Goal: Task Accomplishment & Management: Use online tool/utility

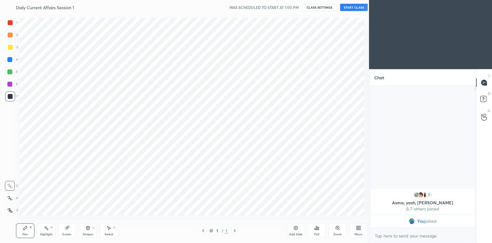
scroll to position [30537, 30397]
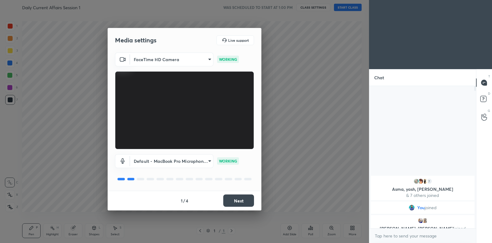
click at [240, 200] on button "Next" at bounding box center [238, 201] width 31 height 12
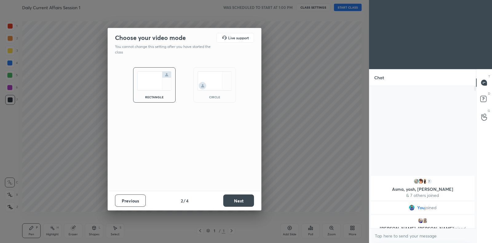
click at [240, 200] on button "Next" at bounding box center [238, 201] width 31 height 12
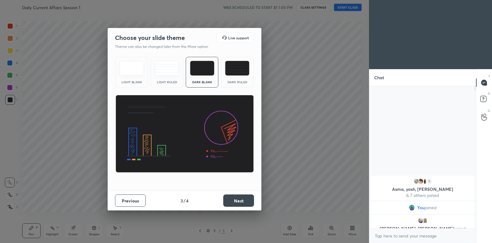
click at [240, 199] on button "Next" at bounding box center [238, 201] width 31 height 12
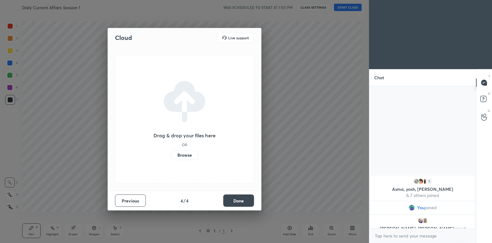
click at [189, 157] on label "Browse" at bounding box center [184, 155] width 27 height 10
click at [171, 157] on input "Browse" at bounding box center [171, 155] width 0 height 10
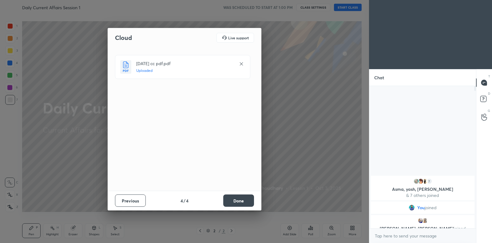
click at [240, 202] on button "Done" at bounding box center [238, 201] width 31 height 12
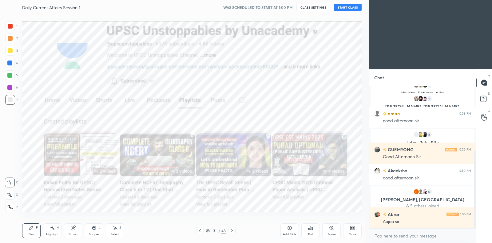
scroll to position [175, 0]
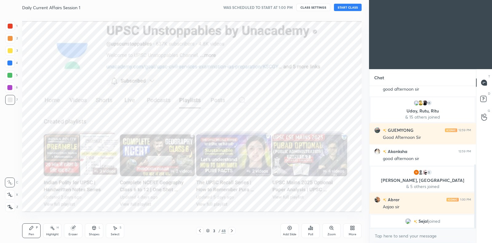
click at [350, 7] on button "START CLASS" at bounding box center [348, 7] width 28 height 7
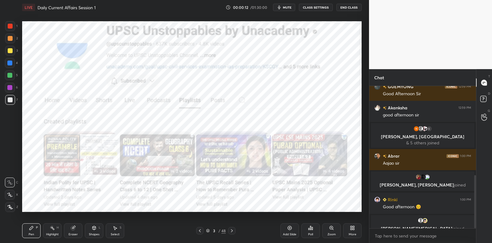
scroll to position [247, 0]
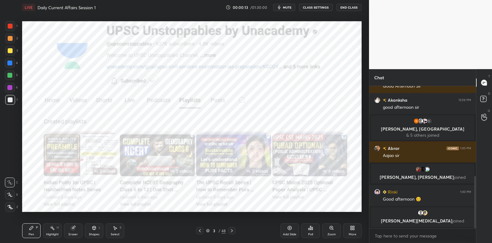
click at [9, 89] on div at bounding box center [9, 87] width 5 height 5
drag, startPoint x: 9, startPoint y: 88, endPoint x: 18, endPoint y: 96, distance: 11.8
click at [9, 88] on div at bounding box center [9, 87] width 5 height 5
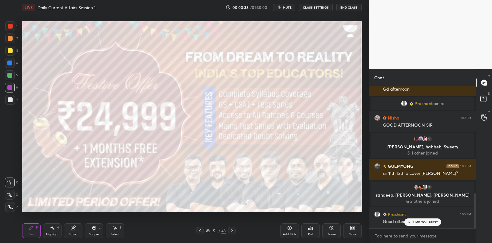
scroll to position [437, 0]
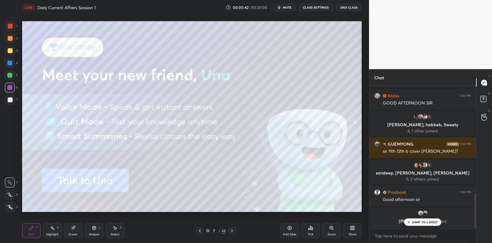
click at [12, 103] on div at bounding box center [10, 100] width 10 height 10
drag, startPoint x: 12, startPoint y: 103, endPoint x: 22, endPoint y: 100, distance: 9.9
click at [12, 103] on div at bounding box center [10, 100] width 10 height 10
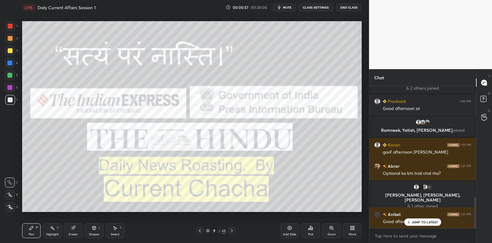
scroll to position [507, 0]
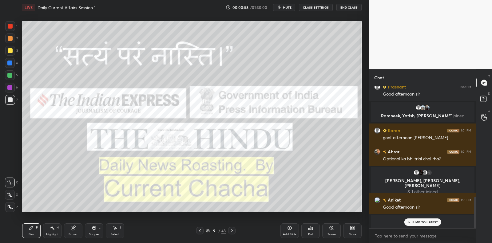
click at [9, 53] on div at bounding box center [10, 50] width 5 height 5
click at [10, 53] on div at bounding box center [10, 50] width 5 height 5
click at [9, 197] on div at bounding box center [10, 195] width 10 height 10
click at [10, 205] on icon at bounding box center [10, 207] width 5 height 4
click at [12, 206] on icon at bounding box center [10, 207] width 6 height 4
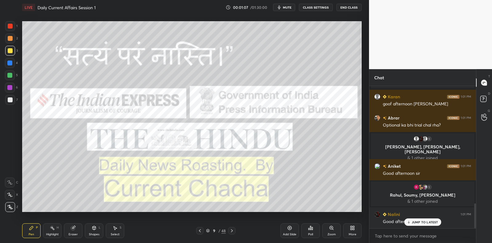
scroll to position [676, 0]
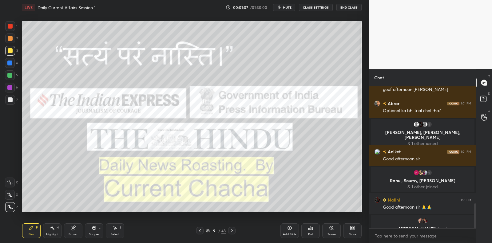
drag, startPoint x: 292, startPoint y: 228, endPoint x: 279, endPoint y: 220, distance: 14.8
click at [292, 228] on icon at bounding box center [289, 228] width 5 height 5
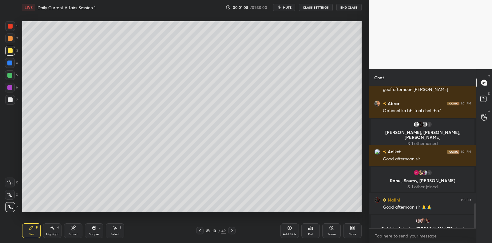
click at [7, 75] on div at bounding box center [9, 75] width 5 height 5
drag, startPoint x: 7, startPoint y: 75, endPoint x: 17, endPoint y: 74, distance: 9.9
click at [7, 75] on div at bounding box center [9, 75] width 5 height 5
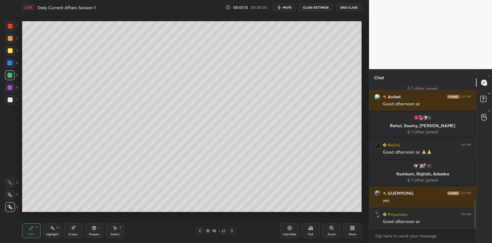
scroll to position [586, 0]
click at [9, 101] on div at bounding box center [10, 99] width 5 height 5
click at [11, 101] on div at bounding box center [10, 99] width 5 height 5
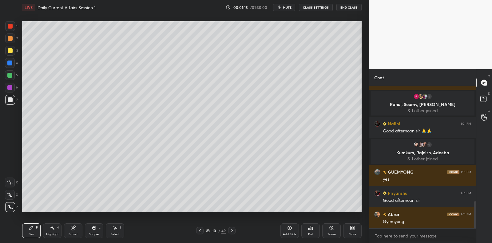
click at [12, 104] on div at bounding box center [10, 100] width 10 height 10
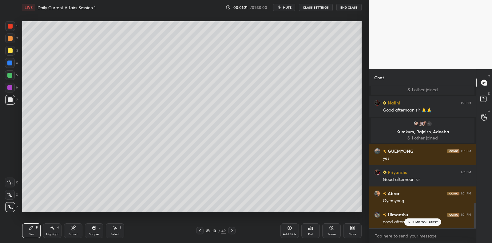
scroll to position [649, 0]
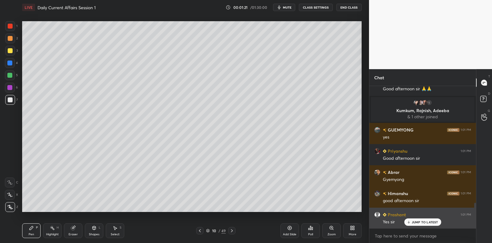
click at [427, 222] on p "JUMP TO LATEST" at bounding box center [425, 222] width 26 height 4
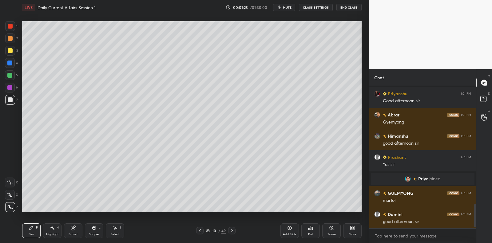
scroll to position [731, 0]
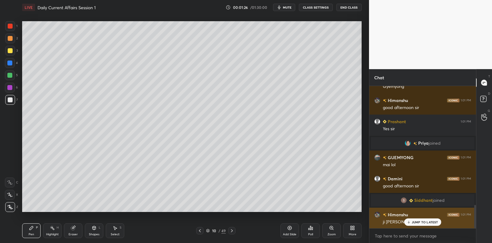
drag, startPoint x: 418, startPoint y: 221, endPoint x: 413, endPoint y: 219, distance: 5.8
click at [418, 221] on p "JUMP TO LATEST" at bounding box center [425, 222] width 26 height 4
click at [375, 213] on img "grid" at bounding box center [377, 215] width 6 height 6
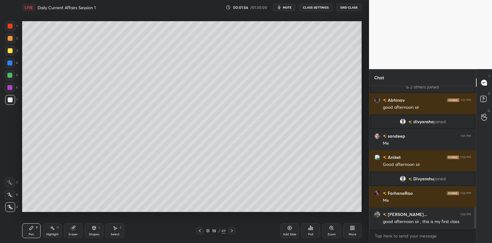
scroll to position [842, 0]
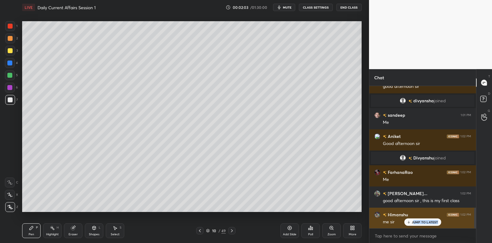
click at [413, 224] on div "JUMP TO LATEST" at bounding box center [422, 222] width 37 height 7
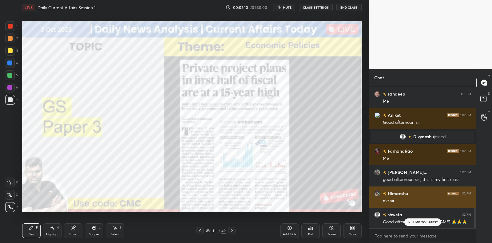
scroll to position [878, 0]
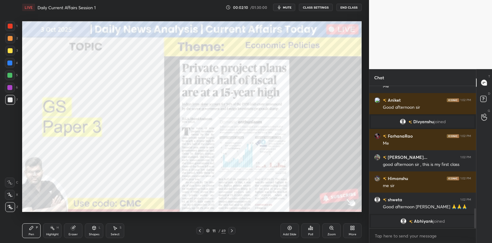
click at [10, 26] on div at bounding box center [10, 26] width 5 height 5
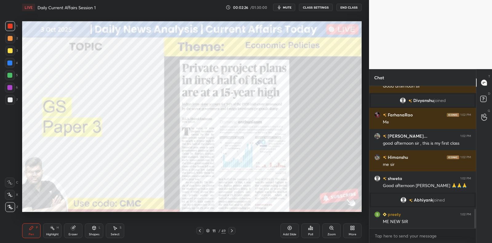
click at [12, 100] on div at bounding box center [10, 100] width 10 height 10
drag, startPoint x: 14, startPoint y: 98, endPoint x: 20, endPoint y: 93, distance: 7.7
click at [14, 98] on div at bounding box center [10, 100] width 10 height 10
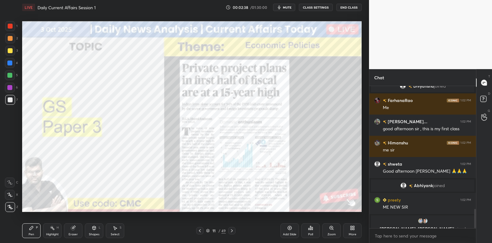
click at [290, 230] on icon at bounding box center [290, 228] width 4 height 4
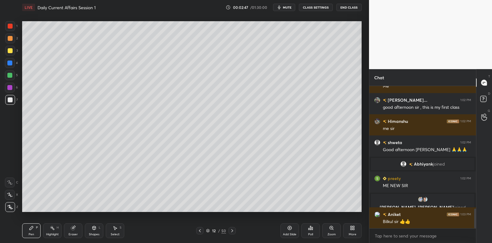
scroll to position [917, 0]
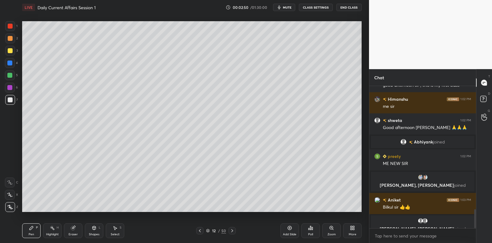
click at [9, 86] on div at bounding box center [9, 87] width 5 height 5
drag, startPoint x: 9, startPoint y: 86, endPoint x: 17, endPoint y: 83, distance: 8.7
click at [12, 85] on div at bounding box center [10, 88] width 10 height 10
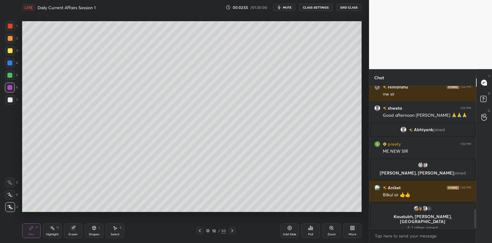
click at [11, 52] on div at bounding box center [10, 50] width 5 height 5
drag, startPoint x: 11, startPoint y: 52, endPoint x: 22, endPoint y: 52, distance: 10.8
click at [11, 52] on div at bounding box center [10, 50] width 5 height 5
click at [10, 100] on div at bounding box center [10, 99] width 5 height 5
click at [14, 96] on div at bounding box center [10, 100] width 10 height 10
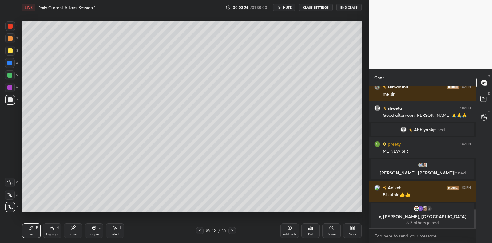
click at [7, 89] on div at bounding box center [10, 88] width 10 height 10
drag, startPoint x: 11, startPoint y: 88, endPoint x: 20, endPoint y: 91, distance: 9.8
click at [10, 88] on div at bounding box center [9, 87] width 5 height 5
drag, startPoint x: 15, startPoint y: 97, endPoint x: 15, endPoint y: 100, distance: 3.4
click at [15, 99] on div "7" at bounding box center [11, 100] width 13 height 10
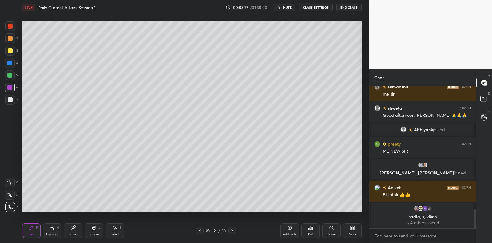
click at [11, 103] on div at bounding box center [10, 100] width 10 height 10
click at [10, 102] on div at bounding box center [10, 99] width 5 height 5
click at [11, 51] on div at bounding box center [10, 51] width 10 height 10
click at [12, 51] on div at bounding box center [10, 50] width 5 height 5
click at [12, 98] on div at bounding box center [10, 100] width 10 height 10
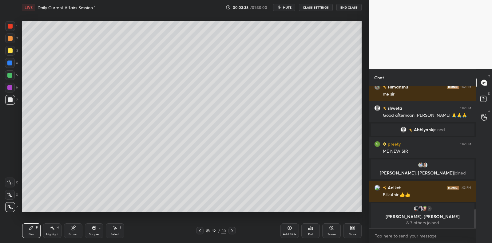
drag, startPoint x: 12, startPoint y: 98, endPoint x: 18, endPoint y: 96, distance: 5.8
click at [12, 98] on div at bounding box center [10, 100] width 10 height 10
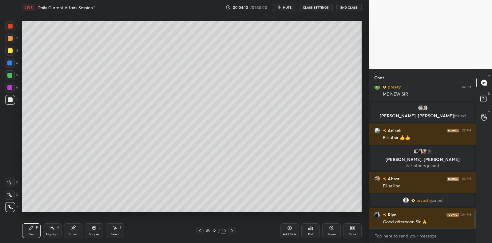
scroll to position [990, 0]
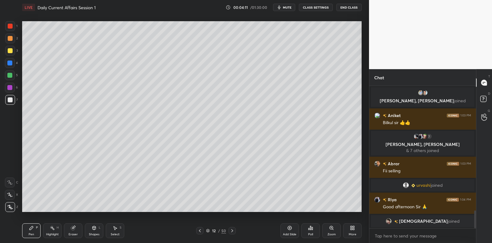
click at [12, 52] on div at bounding box center [10, 51] width 10 height 10
click at [288, 229] on icon at bounding box center [289, 228] width 5 height 5
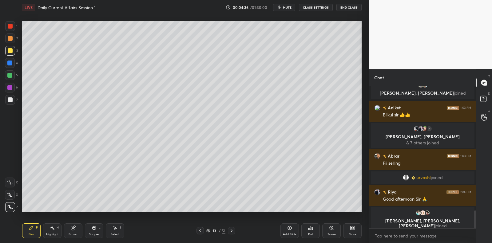
click at [14, 101] on div "7" at bounding box center [11, 100] width 13 height 10
drag, startPoint x: 15, startPoint y: 101, endPoint x: 20, endPoint y: 96, distance: 6.3
click at [15, 101] on div "7" at bounding box center [11, 100] width 13 height 10
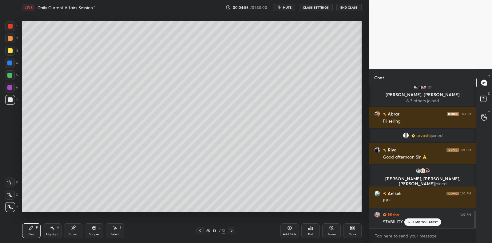
scroll to position [1032, 0]
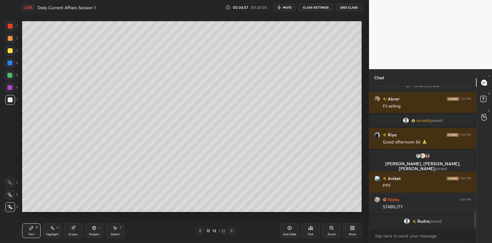
drag, startPoint x: 362, startPoint y: 179, endPoint x: 362, endPoint y: 187, distance: 8.6
click at [362, 186] on div "Setting up your live class Poll for secs No correct answer Start poll" at bounding box center [192, 117] width 344 height 204
click at [362, 188] on div "Setting up your live class Poll for secs No correct answer Start poll" at bounding box center [192, 117] width 344 height 204
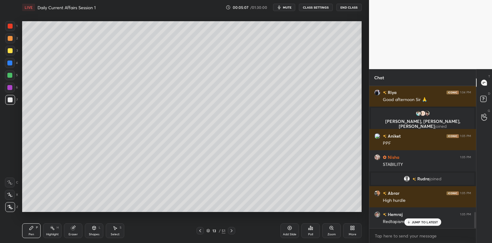
scroll to position [1095, 0]
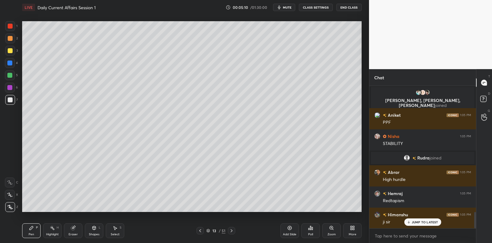
click at [14, 50] on div at bounding box center [10, 51] width 10 height 10
drag, startPoint x: 11, startPoint y: 63, endPoint x: 10, endPoint y: 69, distance: 6.8
click at [11, 62] on div at bounding box center [9, 63] width 5 height 5
click at [8, 76] on div at bounding box center [9, 75] width 5 height 5
click at [11, 76] on div at bounding box center [9, 75] width 5 height 5
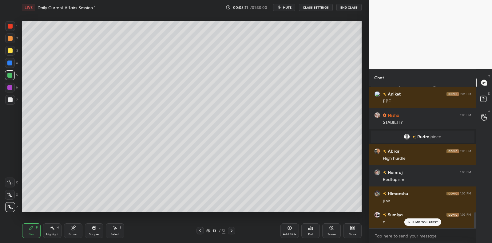
scroll to position [1138, 0]
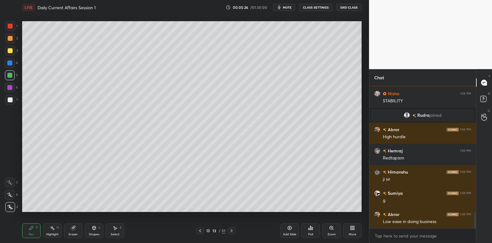
click at [11, 99] on div at bounding box center [10, 99] width 5 height 5
click at [9, 87] on div at bounding box center [9, 87] width 5 height 5
click at [10, 102] on div at bounding box center [10, 99] width 5 height 5
drag, startPoint x: 10, startPoint y: 102, endPoint x: 19, endPoint y: 110, distance: 12.0
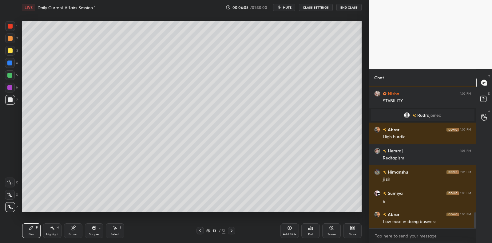
click at [10, 102] on div at bounding box center [10, 99] width 5 height 5
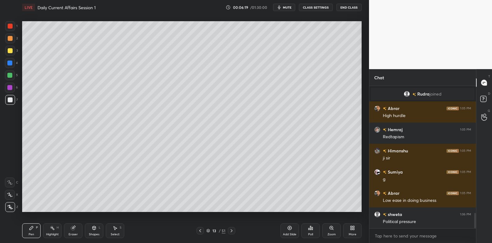
scroll to position [1180, 0]
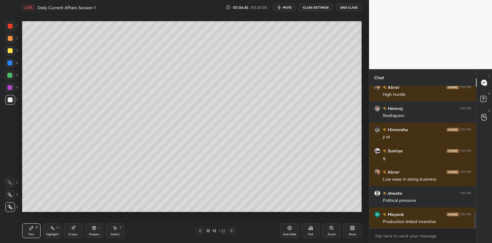
click at [14, 97] on div at bounding box center [10, 100] width 10 height 10
click at [11, 85] on div at bounding box center [9, 87] width 5 height 5
click at [11, 83] on div at bounding box center [10, 88] width 10 height 10
click at [11, 73] on div at bounding box center [10, 75] width 10 height 10
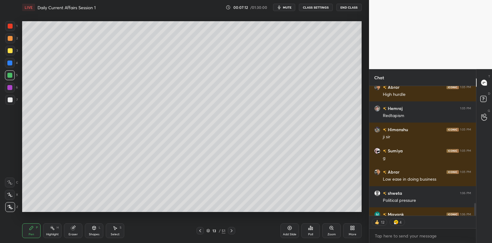
scroll to position [1214, 0]
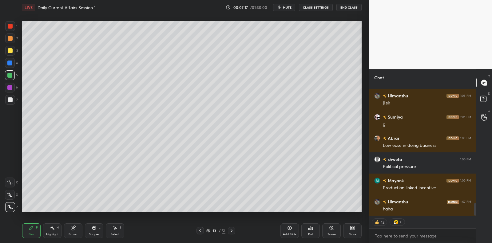
click at [12, 42] on div at bounding box center [10, 39] width 10 height 10
drag, startPoint x: 12, startPoint y: 42, endPoint x: 18, endPoint y: 48, distance: 8.3
click at [12, 42] on div at bounding box center [10, 39] width 10 height 10
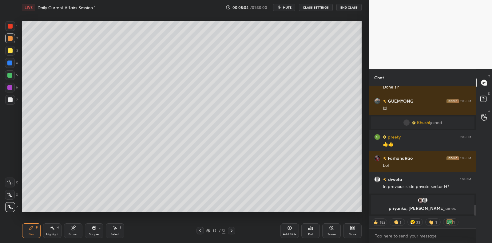
scroll to position [1407, 0]
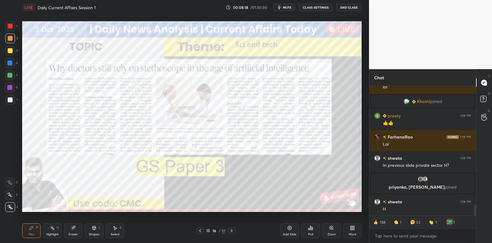
drag, startPoint x: 8, startPoint y: 80, endPoint x: 10, endPoint y: 84, distance: 4.3
click at [8, 80] on div at bounding box center [10, 75] width 10 height 10
drag, startPoint x: 9, startPoint y: 86, endPoint x: 13, endPoint y: 82, distance: 5.4
click at [9, 86] on div at bounding box center [9, 87] width 5 height 5
click at [11, 84] on div at bounding box center [10, 88] width 10 height 10
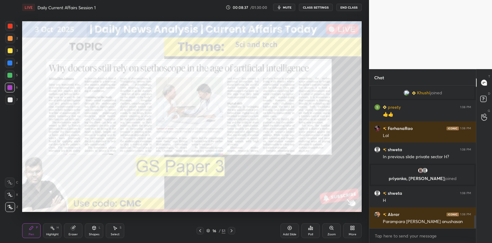
scroll to position [1442, 0]
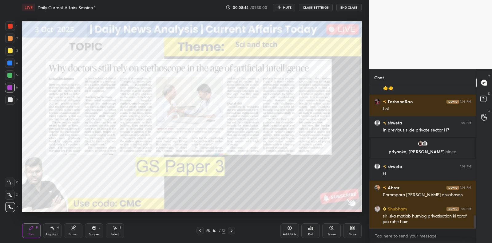
click at [10, 53] on div at bounding box center [10, 50] width 5 height 5
click at [10, 51] on div at bounding box center [10, 50] width 5 height 5
click at [12, 43] on div at bounding box center [10, 39] width 10 height 10
click at [9, 36] on div at bounding box center [10, 38] width 5 height 5
click at [9, 26] on div at bounding box center [10, 26] width 5 height 5
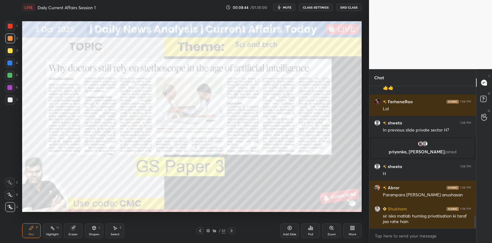
click at [8, 41] on div at bounding box center [10, 39] width 10 height 10
click at [9, 49] on div at bounding box center [10, 50] width 5 height 5
click at [10, 53] on div at bounding box center [10, 51] width 10 height 10
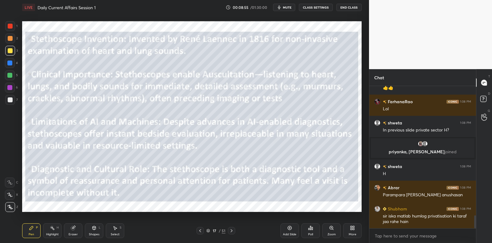
click at [14, 49] on div at bounding box center [10, 51] width 10 height 10
click at [11, 51] on div at bounding box center [10, 50] width 5 height 5
click at [291, 231] on div "Add Slide" at bounding box center [289, 230] width 18 height 15
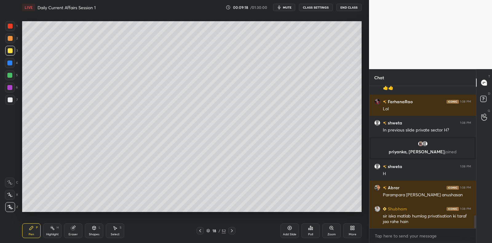
click at [10, 97] on div at bounding box center [10, 100] width 10 height 10
drag, startPoint x: 10, startPoint y: 97, endPoint x: 15, endPoint y: 90, distance: 8.4
click at [10, 97] on div at bounding box center [10, 100] width 10 height 10
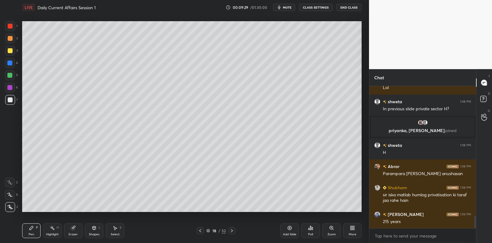
click at [12, 60] on div at bounding box center [10, 63] width 10 height 10
click at [12, 49] on div at bounding box center [10, 51] width 10 height 10
drag, startPoint x: 12, startPoint y: 49, endPoint x: 19, endPoint y: 49, distance: 6.5
click at [12, 49] on div at bounding box center [10, 51] width 10 height 10
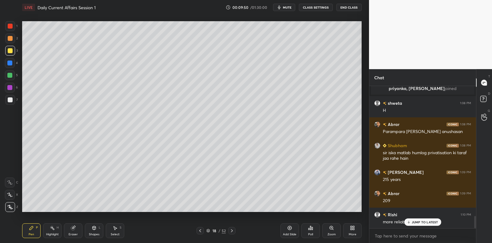
scroll to position [1521, 0]
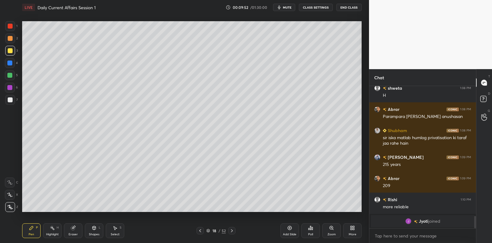
click at [5, 99] on div at bounding box center [10, 100] width 10 height 10
click at [10, 76] on div at bounding box center [9, 75] width 5 height 5
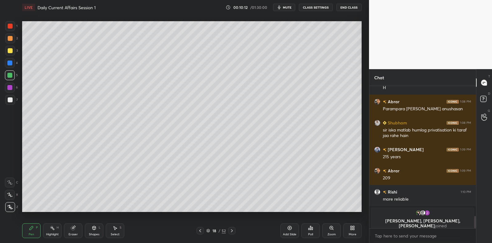
click at [9, 105] on div at bounding box center [10, 100] width 10 height 10
click at [11, 101] on div at bounding box center [10, 99] width 5 height 5
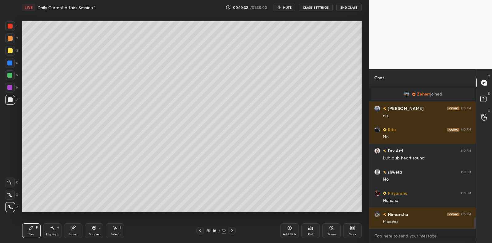
scroll to position [1683, 0]
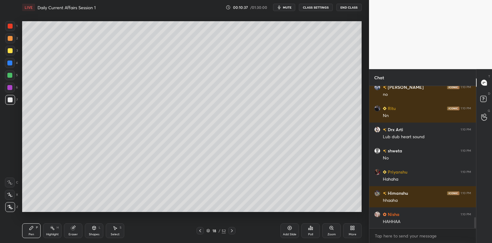
click at [9, 86] on div at bounding box center [9, 87] width 5 height 5
drag, startPoint x: 10, startPoint y: 85, endPoint x: 15, endPoint y: 95, distance: 11.0
click at [11, 85] on div at bounding box center [10, 88] width 10 height 10
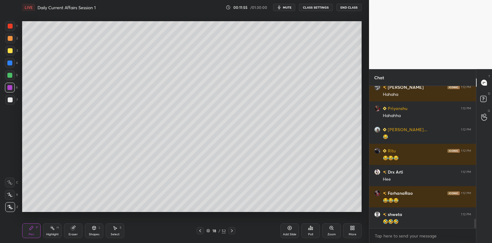
scroll to position [2021, 0]
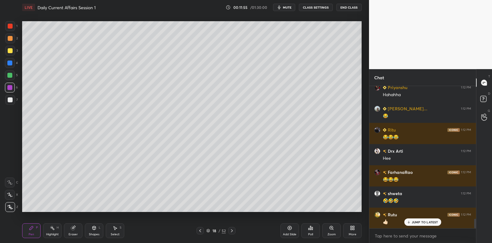
click at [13, 94] on div "6" at bounding box center [11, 89] width 13 height 12
click at [14, 95] on div "7" at bounding box center [11, 100] width 13 height 10
click at [12, 100] on div at bounding box center [10, 99] width 5 height 5
click at [8, 81] on div "1 2 3 4 5 6 7" at bounding box center [11, 64] width 13 height 86
click at [11, 71] on div at bounding box center [10, 75] width 10 height 10
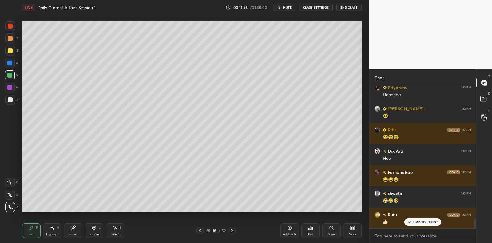
drag, startPoint x: 9, startPoint y: 67, endPoint x: 10, endPoint y: 64, distance: 3.2
click at [8, 67] on div "4" at bounding box center [11, 64] width 13 height 12
click at [8, 63] on div at bounding box center [9, 63] width 5 height 5
click at [8, 57] on div "3" at bounding box center [11, 52] width 13 height 12
click at [6, 54] on div at bounding box center [10, 51] width 10 height 10
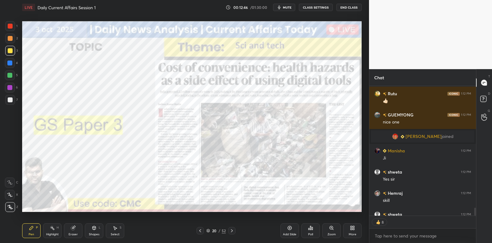
scroll to position [2176, 0]
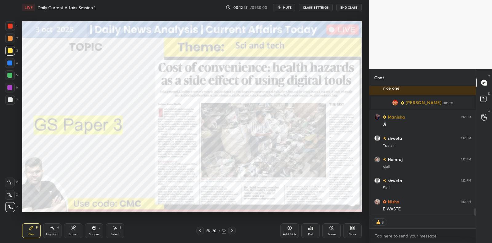
drag, startPoint x: 10, startPoint y: 90, endPoint x: 12, endPoint y: 87, distance: 3.4
click at [11, 89] on div at bounding box center [9, 87] width 5 height 5
click at [12, 87] on div at bounding box center [9, 87] width 5 height 5
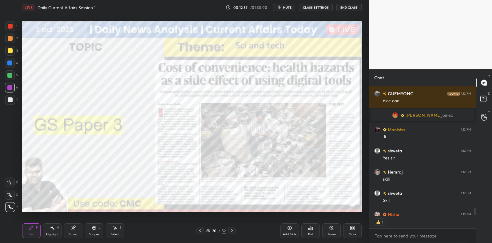
scroll to position [128, 105]
click at [288, 230] on icon at bounding box center [289, 228] width 5 height 5
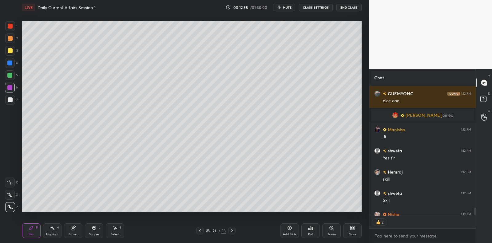
click at [10, 99] on div at bounding box center [10, 99] width 5 height 5
click at [12, 99] on div at bounding box center [10, 99] width 5 height 5
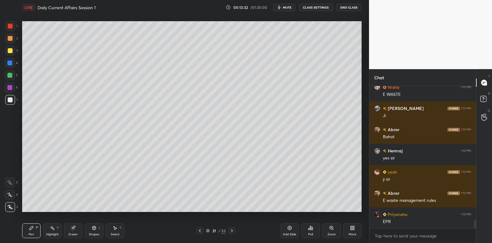
scroll to position [2305, 0]
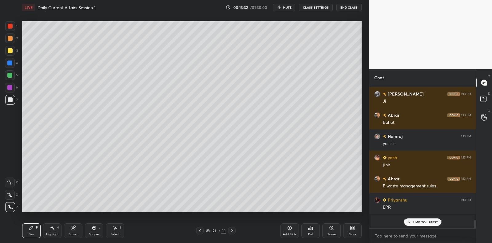
click at [72, 230] on icon at bounding box center [73, 228] width 4 height 4
click at [31, 227] on icon at bounding box center [31, 228] width 5 height 5
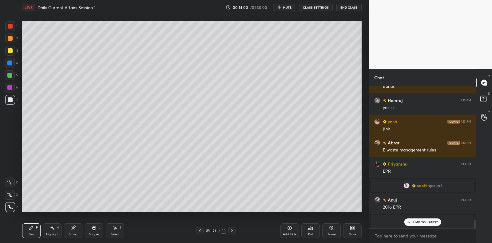
scroll to position [2224, 0]
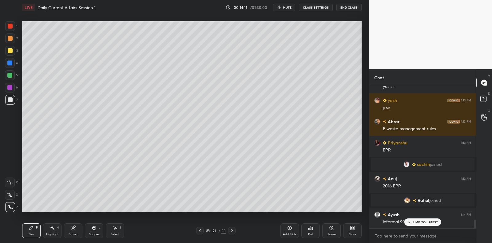
drag, startPoint x: 13, startPoint y: 100, endPoint x: 17, endPoint y: 97, distance: 5.2
click at [13, 100] on div at bounding box center [10, 100] width 10 height 10
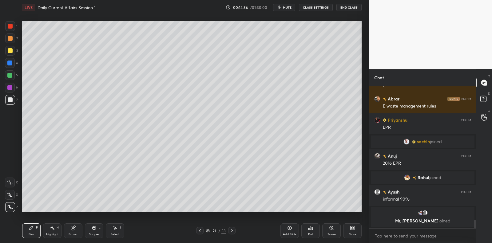
scroll to position [2267, 0]
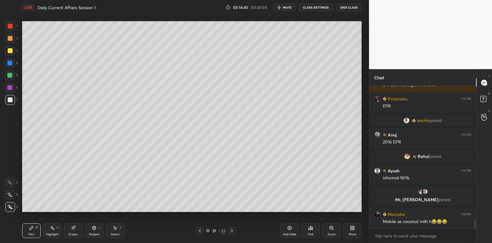
click at [9, 91] on div at bounding box center [10, 88] width 10 height 10
click at [10, 77] on div at bounding box center [9, 75] width 5 height 5
click at [12, 77] on div at bounding box center [9, 75] width 5 height 5
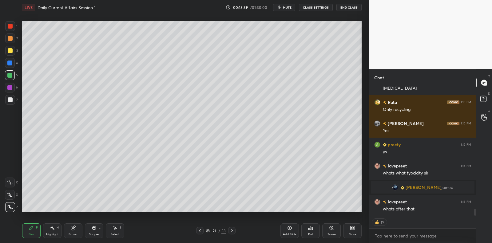
scroll to position [2406, 0]
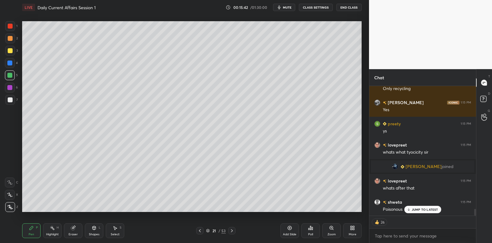
click at [290, 230] on icon at bounding box center [290, 228] width 4 height 4
click at [12, 54] on div at bounding box center [10, 51] width 10 height 10
click at [13, 53] on div at bounding box center [10, 51] width 10 height 10
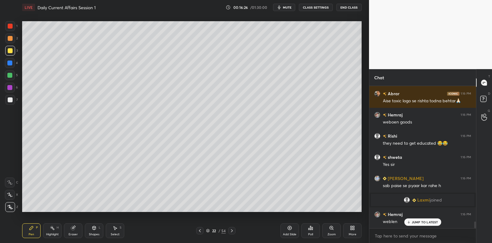
scroll to position [2826, 0]
click at [11, 101] on div at bounding box center [10, 99] width 5 height 5
click at [14, 98] on div at bounding box center [10, 100] width 10 height 10
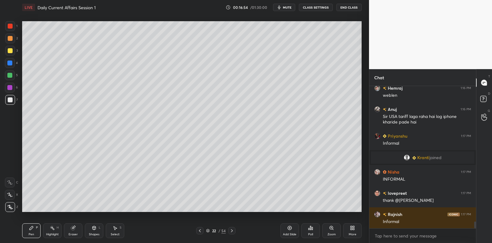
click at [15, 90] on div "6" at bounding box center [11, 88] width 13 height 10
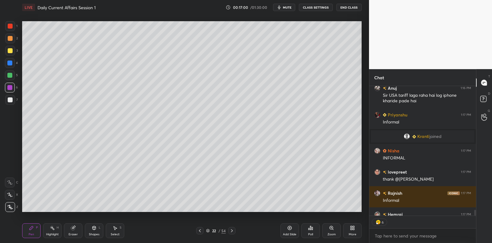
scroll to position [2979, 0]
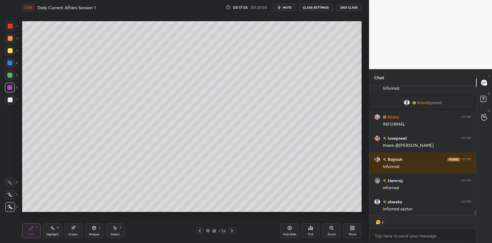
click at [11, 49] on div at bounding box center [10, 50] width 5 height 5
drag, startPoint x: 11, startPoint y: 49, endPoint x: 13, endPoint y: 42, distance: 7.9
click at [11, 49] on div at bounding box center [10, 50] width 5 height 5
click at [11, 38] on div at bounding box center [10, 38] width 5 height 5
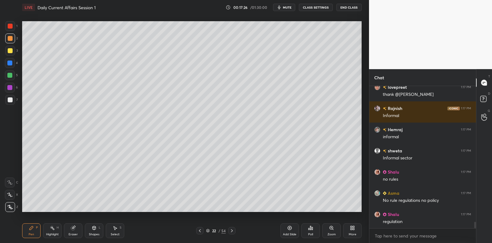
scroll to position [3051, 0]
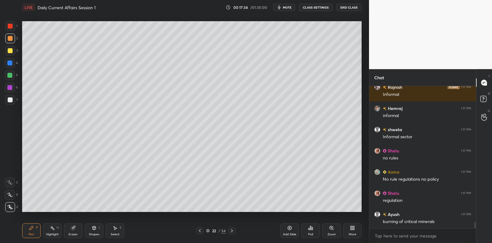
click at [291, 230] on icon at bounding box center [289, 228] width 5 height 5
click at [11, 73] on div at bounding box center [9, 75] width 5 height 5
drag, startPoint x: 11, startPoint y: 73, endPoint x: 21, endPoint y: 68, distance: 10.9
click at [11, 73] on div at bounding box center [9, 75] width 5 height 5
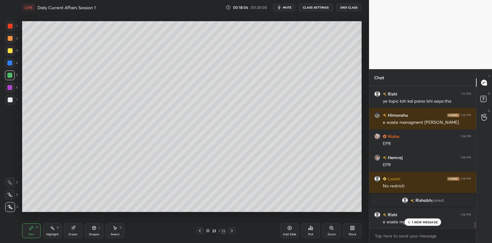
scroll to position [3133, 0]
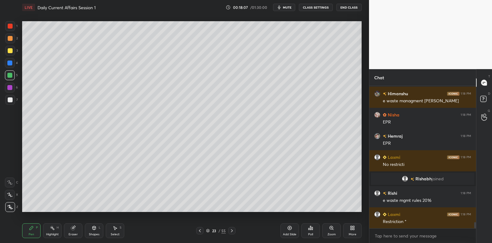
click at [9, 101] on div at bounding box center [10, 99] width 5 height 5
click at [10, 101] on div at bounding box center [10, 99] width 5 height 5
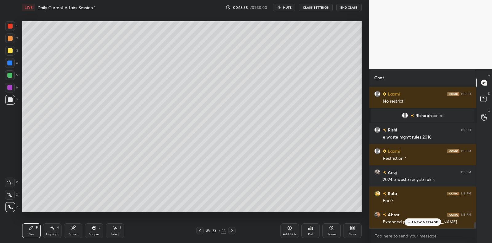
scroll to position [3218, 0]
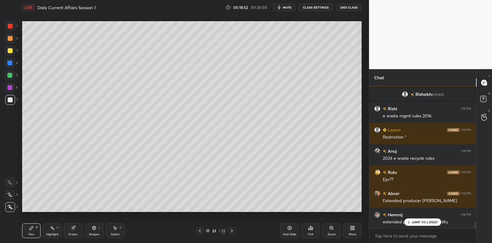
click at [8, 76] on div at bounding box center [9, 75] width 5 height 5
click at [9, 73] on div at bounding box center [9, 75] width 5 height 5
click at [6, 57] on div "3" at bounding box center [11, 52] width 13 height 12
drag, startPoint x: 9, startPoint y: 54, endPoint x: 12, endPoint y: 53, distance: 3.3
click at [9, 55] on div at bounding box center [10, 51] width 10 height 10
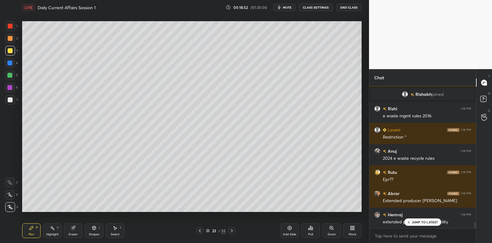
click at [12, 53] on div at bounding box center [10, 51] width 10 height 10
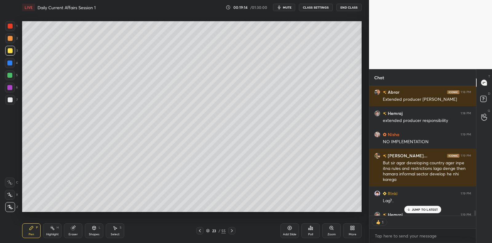
scroll to position [3353, 0]
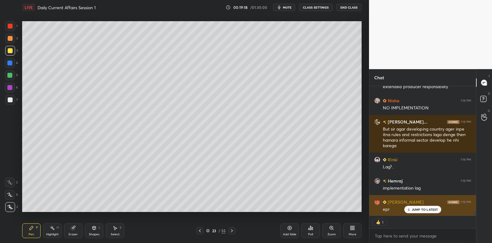
click at [418, 209] on p "JUMP TO LATEST" at bounding box center [425, 210] width 26 height 4
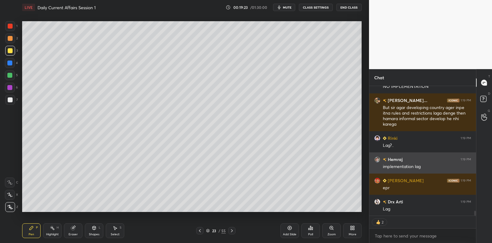
scroll to position [3396, 0]
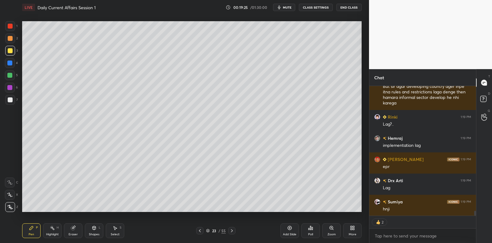
click at [287, 230] on icon at bounding box center [289, 228] width 5 height 5
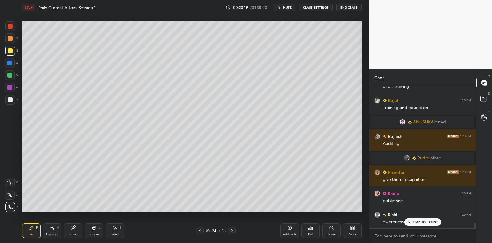
scroll to position [3573, 0]
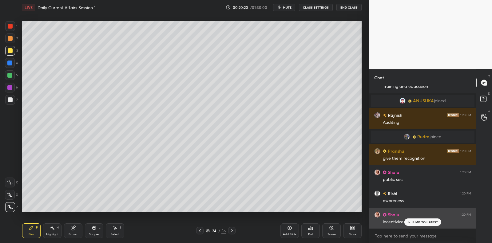
drag, startPoint x: 425, startPoint y: 223, endPoint x: 422, endPoint y: 225, distance: 3.5
click at [426, 223] on p "JUMP TO LATEST" at bounding box center [425, 222] width 26 height 4
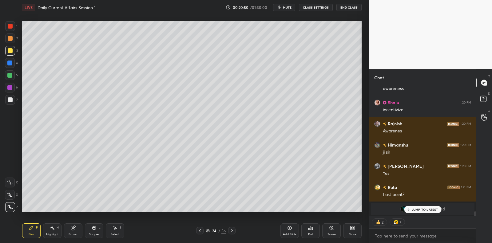
scroll to position [3614, 0]
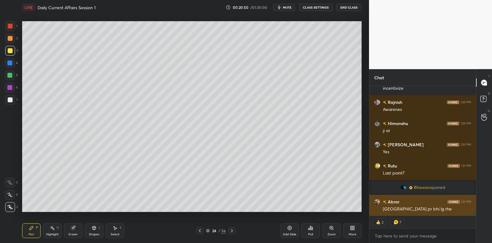
drag, startPoint x: 421, startPoint y: 211, endPoint x: 419, endPoint y: 209, distance: 3.3
click at [421, 211] on div "Rishi 1:20 PM awareness [PERSON_NAME] 1:20 PM incentivize [PERSON_NAME] 1:20 PM…" at bounding box center [422, 151] width 107 height 130
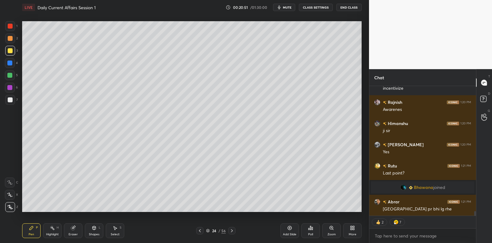
click at [400, 193] on div "[PERSON_NAME] joined" at bounding box center [423, 187] width 104 height 12
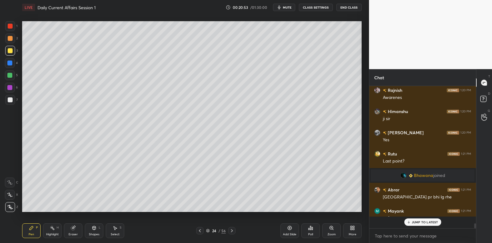
scroll to position [2, 2]
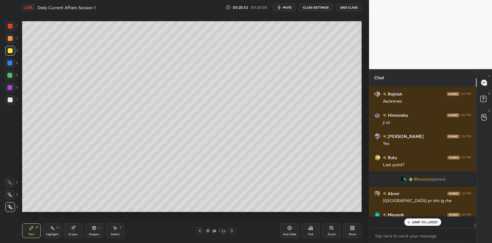
click at [385, 197] on div "Rishi 1:20 PM auditing of firms [PERSON_NAME] 1:20 PM audit training Kajal 1:20…" at bounding box center [422, 151] width 107 height 131
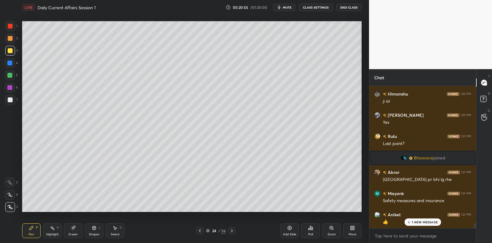
scroll to position [3665, 0]
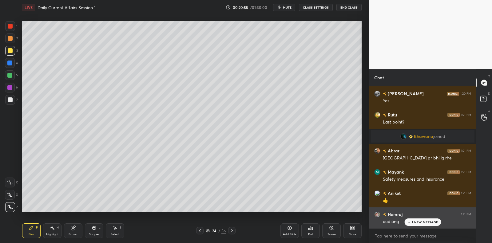
click at [415, 222] on div "Rishi 1:20 PM auditing of firms [PERSON_NAME] 1:20 PM audit training Kajal 1:20…" at bounding box center [422, 157] width 107 height 143
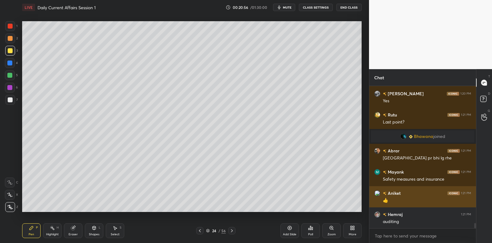
click at [396, 201] on div "👍" at bounding box center [427, 201] width 88 height 6
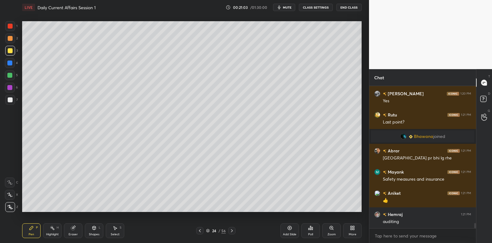
click at [9, 74] on div at bounding box center [9, 75] width 5 height 5
drag, startPoint x: 9, startPoint y: 74, endPoint x: 14, endPoint y: 73, distance: 4.7
click at [9, 74] on div at bounding box center [9, 75] width 5 height 5
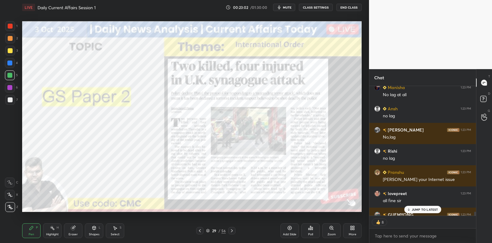
scroll to position [4480, 0]
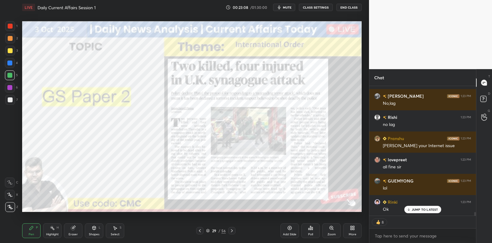
click at [8, 29] on div at bounding box center [10, 26] width 10 height 10
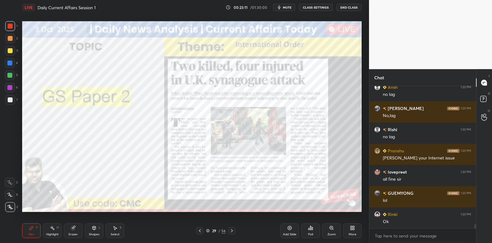
scroll to position [4468, 0]
click at [287, 234] on div "Add Slide" at bounding box center [290, 234] width 14 height 3
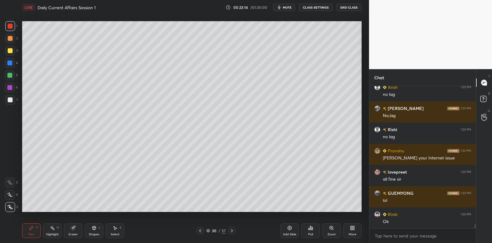
click at [12, 99] on div at bounding box center [10, 100] width 10 height 10
drag, startPoint x: 13, startPoint y: 98, endPoint x: 19, endPoint y: 94, distance: 6.9
click at [13, 98] on div at bounding box center [10, 100] width 10 height 10
drag, startPoint x: 11, startPoint y: 101, endPoint x: 15, endPoint y: 101, distance: 4.0
click at [11, 101] on div at bounding box center [10, 99] width 5 height 5
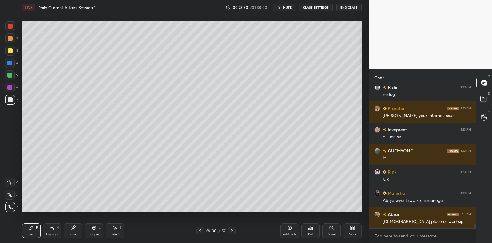
scroll to position [4531, 0]
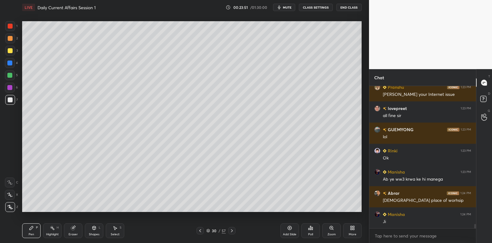
drag, startPoint x: 7, startPoint y: 89, endPoint x: 11, endPoint y: 89, distance: 4.0
click at [7, 89] on div at bounding box center [9, 87] width 5 height 5
click at [11, 89] on div at bounding box center [9, 87] width 5 height 5
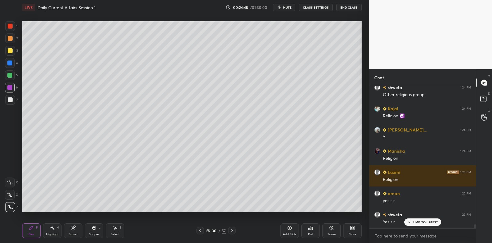
scroll to position [4807, 0]
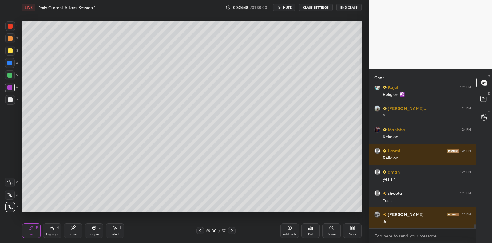
click at [14, 53] on div at bounding box center [10, 51] width 10 height 10
click at [14, 51] on div at bounding box center [10, 51] width 10 height 10
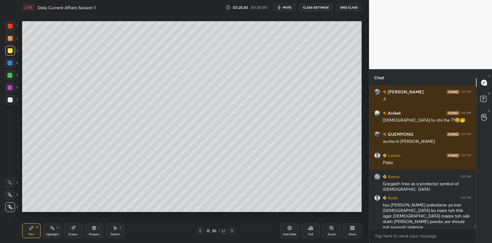
scroll to position [4951, 0]
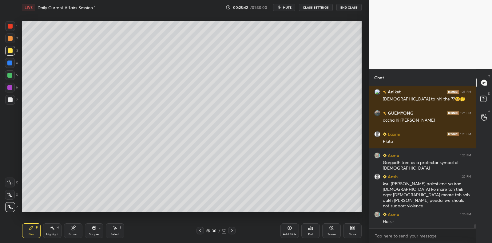
click at [14, 77] on div at bounding box center [10, 75] width 10 height 10
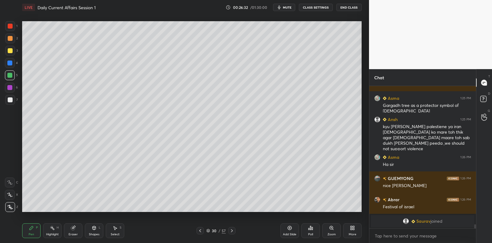
scroll to position [5029, 0]
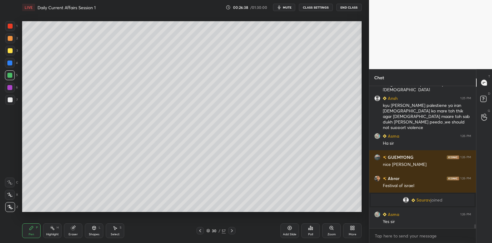
click at [291, 229] on icon at bounding box center [289, 228] width 5 height 5
click at [14, 53] on div at bounding box center [10, 51] width 10 height 10
click at [14, 51] on div at bounding box center [10, 51] width 10 height 10
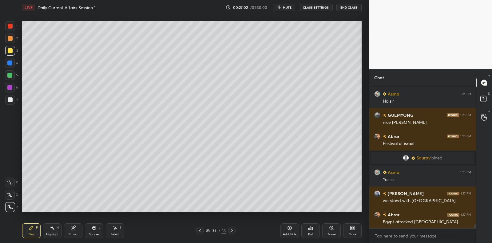
scroll to position [5098, 0]
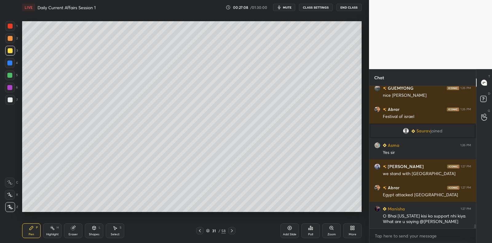
click at [11, 76] on div at bounding box center [9, 75] width 5 height 5
click at [12, 75] on div at bounding box center [9, 75] width 5 height 5
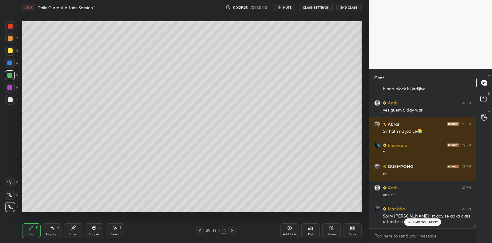
scroll to position [5502, 0]
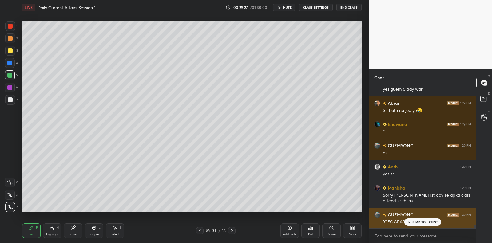
click at [412, 223] on p "JUMP TO LATEST" at bounding box center [425, 222] width 26 height 4
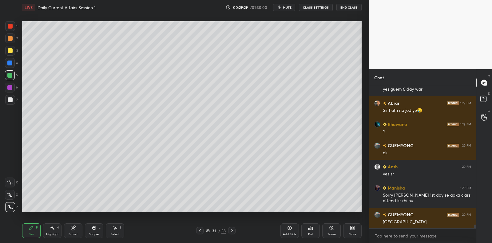
click at [7, 98] on div at bounding box center [10, 100] width 10 height 10
click at [9, 99] on div at bounding box center [10, 99] width 5 height 5
click at [88, 218] on div "Setting up your live class Poll for secs No correct answer Start poll" at bounding box center [192, 117] width 344 height 204
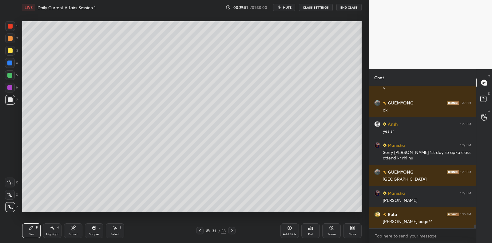
scroll to position [5566, 0]
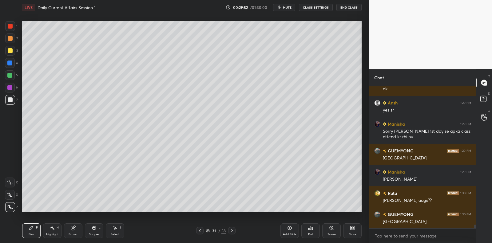
drag, startPoint x: 288, startPoint y: 233, endPoint x: 244, endPoint y: 216, distance: 47.6
click at [288, 233] on div "Add Slide" at bounding box center [290, 234] width 14 height 3
click at [9, 54] on div at bounding box center [10, 51] width 10 height 10
drag, startPoint x: 12, startPoint y: 51, endPoint x: 19, endPoint y: 47, distance: 8.4
click at [12, 51] on div at bounding box center [10, 50] width 5 height 5
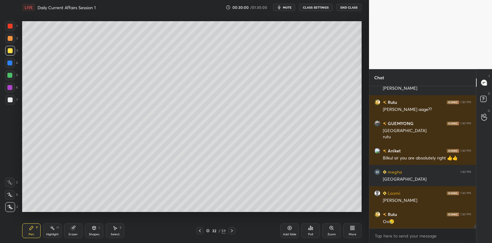
scroll to position [5678, 0]
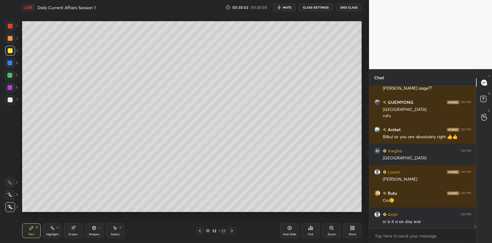
click at [8, 71] on div at bounding box center [10, 75] width 10 height 10
click at [7, 73] on div at bounding box center [9, 75] width 5 height 5
click at [11, 52] on div at bounding box center [10, 50] width 5 height 5
click at [10, 42] on div at bounding box center [10, 39] width 10 height 10
drag, startPoint x: 14, startPoint y: 42, endPoint x: 18, endPoint y: 45, distance: 6.0
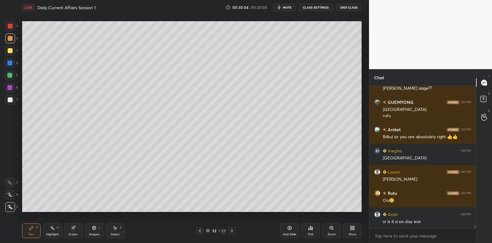
click at [14, 42] on div at bounding box center [10, 39] width 10 height 10
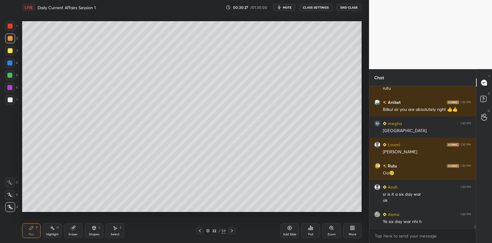
scroll to position [5732, 0]
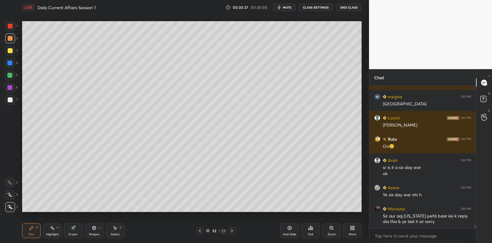
click at [12, 71] on div at bounding box center [10, 75] width 10 height 10
click at [12, 73] on div at bounding box center [10, 75] width 10 height 10
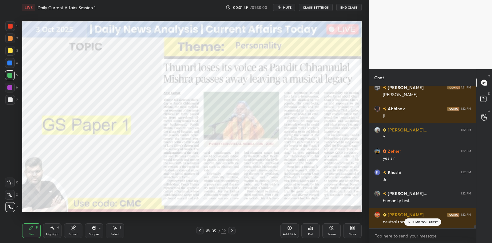
scroll to position [6258, 0]
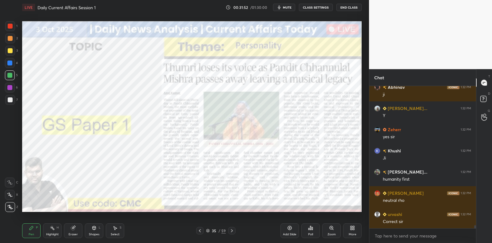
click at [10, 88] on div at bounding box center [9, 87] width 5 height 5
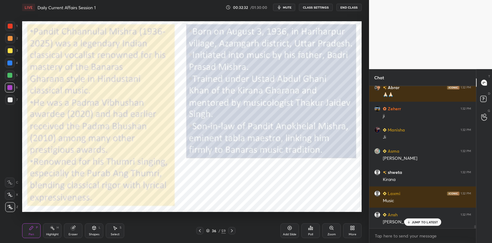
scroll to position [6470, 0]
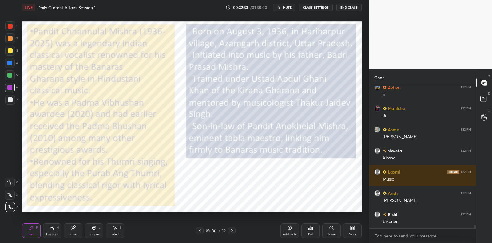
click at [9, 35] on div at bounding box center [10, 39] width 10 height 10
click at [12, 27] on div at bounding box center [10, 26] width 5 height 5
drag, startPoint x: 12, startPoint y: 25, endPoint x: 20, endPoint y: 33, distance: 11.3
click at [12, 26] on div at bounding box center [10, 26] width 5 height 5
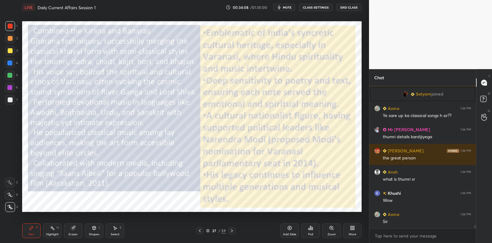
scroll to position [5991, 0]
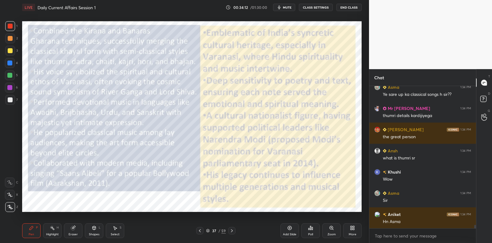
click at [12, 90] on div at bounding box center [10, 88] width 10 height 10
drag, startPoint x: 14, startPoint y: 89, endPoint x: 20, endPoint y: 87, distance: 6.8
click at [14, 89] on div at bounding box center [10, 88] width 10 height 10
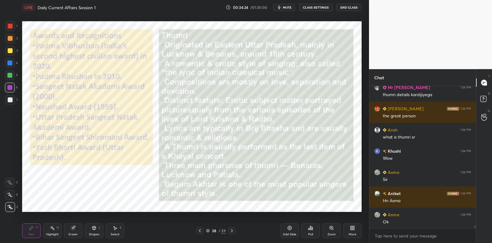
scroll to position [6039, 0]
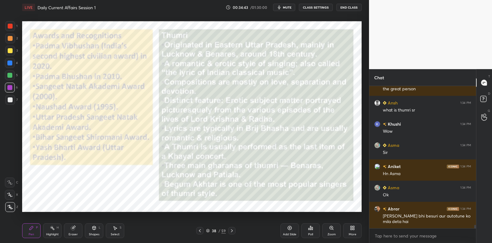
click at [12, 100] on div at bounding box center [10, 99] width 5 height 5
click at [13, 99] on div at bounding box center [10, 100] width 10 height 10
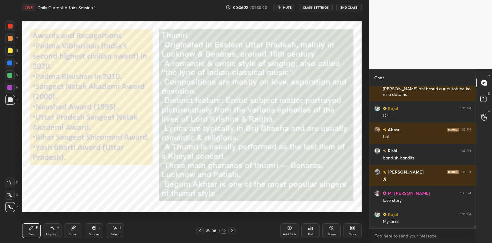
scroll to position [6188, 0]
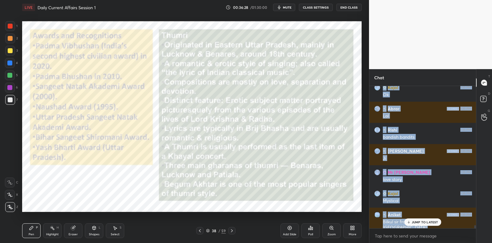
drag, startPoint x: 422, startPoint y: 220, endPoint x: 389, endPoint y: 212, distance: 33.8
click at [422, 220] on p "JUMP TO LATEST" at bounding box center [425, 222] width 26 height 4
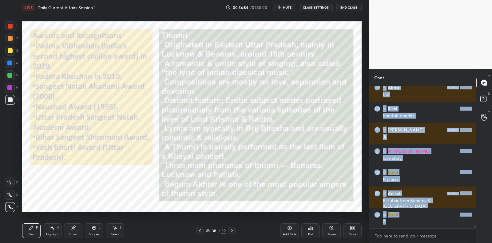
scroll to position [6230, 0]
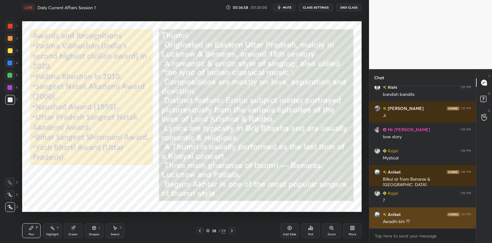
click at [387, 217] on h6 "Aniket" at bounding box center [393, 214] width 14 height 6
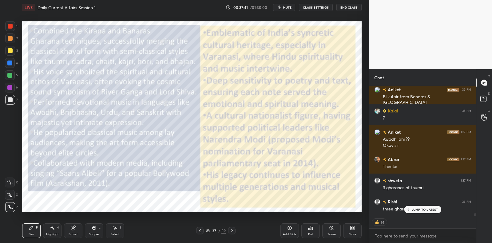
scroll to position [6334, 0]
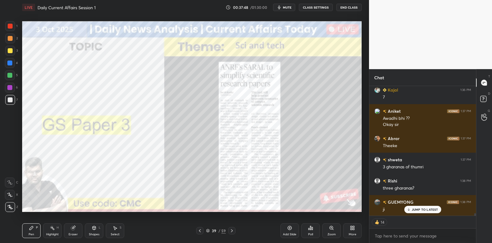
click at [14, 88] on div at bounding box center [10, 88] width 10 height 10
drag, startPoint x: 14, startPoint y: 88, endPoint x: 18, endPoint y: 83, distance: 6.1
click at [11, 88] on div at bounding box center [10, 88] width 10 height 10
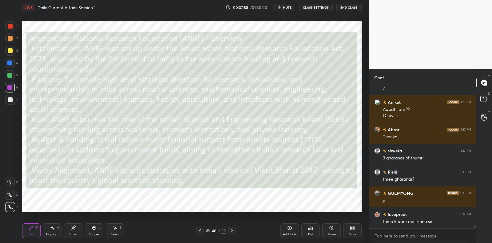
drag, startPoint x: 286, startPoint y: 231, endPoint x: 286, endPoint y: 225, distance: 6.8
click at [287, 229] on div "Add Slide" at bounding box center [289, 230] width 18 height 15
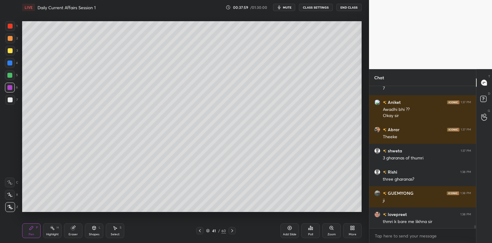
click at [14, 52] on div at bounding box center [10, 51] width 10 height 10
click at [10, 101] on div at bounding box center [10, 99] width 5 height 5
drag, startPoint x: 10, startPoint y: 101, endPoint x: 18, endPoint y: 97, distance: 8.4
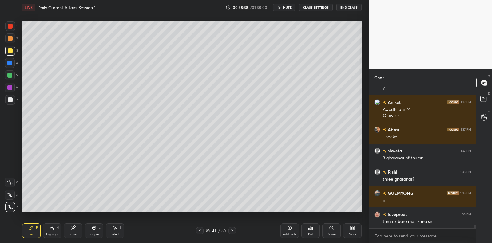
click at [10, 101] on div at bounding box center [10, 99] width 5 height 5
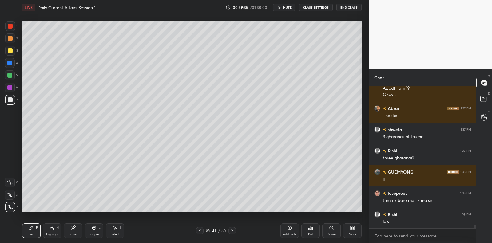
click at [10, 77] on div at bounding box center [9, 75] width 5 height 5
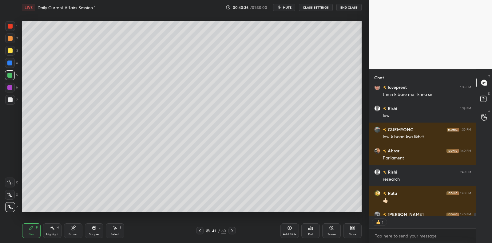
scroll to position [2, 2]
click at [287, 228] on div "Add Slide" at bounding box center [289, 230] width 18 height 15
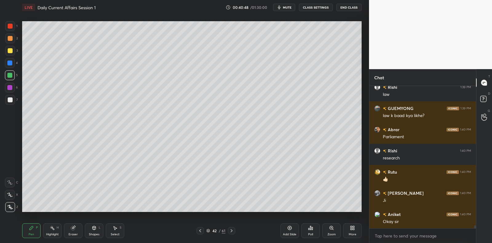
scroll to position [6491, 0]
click at [76, 227] on div "Eraser" at bounding box center [73, 230] width 18 height 15
click at [54, 228] on icon at bounding box center [52, 228] width 5 height 5
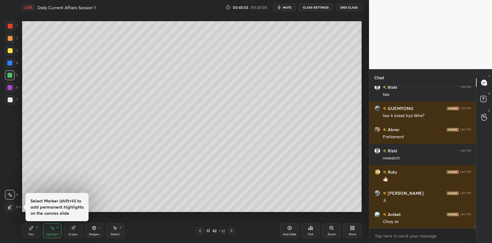
drag, startPoint x: 31, startPoint y: 231, endPoint x: 31, endPoint y: 227, distance: 3.4
click at [30, 229] on div "Pen P" at bounding box center [31, 230] width 18 height 15
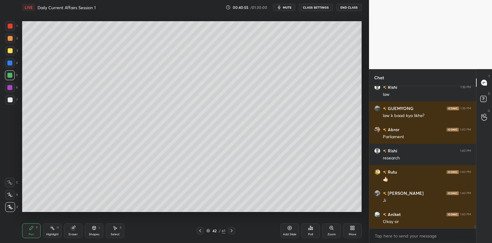
click at [30, 224] on div "Pen P" at bounding box center [31, 230] width 18 height 15
click at [9, 103] on div at bounding box center [10, 100] width 10 height 10
click at [10, 103] on div at bounding box center [10, 100] width 10 height 10
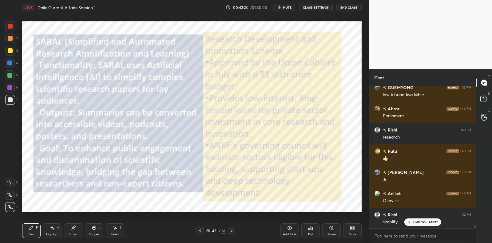
drag, startPoint x: 11, startPoint y: 54, endPoint x: 17, endPoint y: 52, distance: 6.2
click at [11, 52] on div at bounding box center [10, 51] width 10 height 10
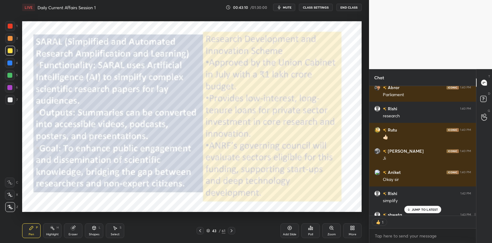
scroll to position [2, 2]
click at [12, 26] on div at bounding box center [10, 26] width 5 height 5
drag, startPoint x: 12, startPoint y: 26, endPoint x: 18, endPoint y: 26, distance: 5.9
click at [12, 26] on div at bounding box center [10, 26] width 5 height 5
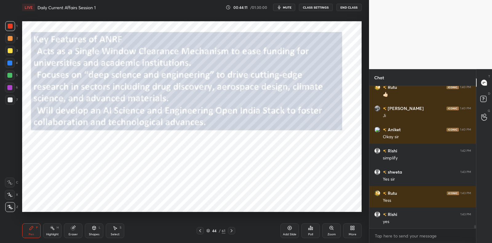
scroll to position [6597, 0]
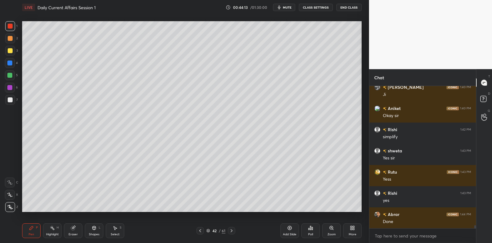
click at [291, 227] on icon at bounding box center [290, 228] width 4 height 4
click at [10, 102] on div at bounding box center [10, 100] width 10 height 10
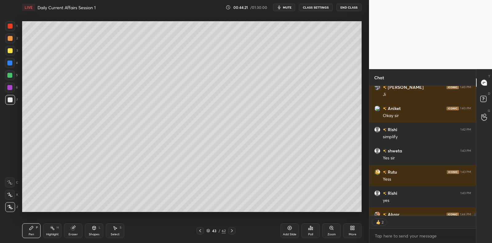
click at [12, 100] on div at bounding box center [10, 99] width 5 height 5
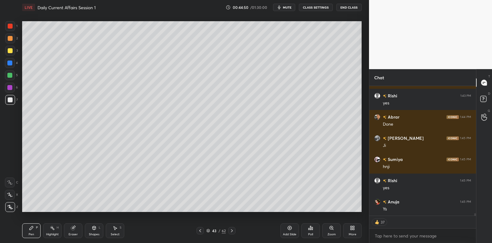
scroll to position [6716, 0]
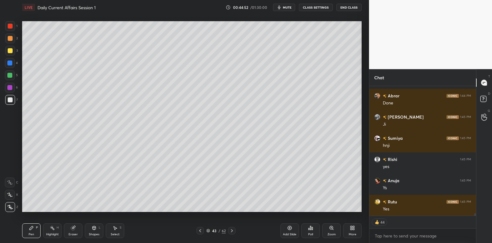
click at [11, 87] on div at bounding box center [9, 87] width 5 height 5
click at [9, 85] on div at bounding box center [10, 88] width 10 height 10
click at [10, 75] on div at bounding box center [9, 75] width 5 height 5
drag, startPoint x: 10, startPoint y: 74, endPoint x: 14, endPoint y: 68, distance: 7.1
click at [10, 74] on div at bounding box center [9, 75] width 5 height 5
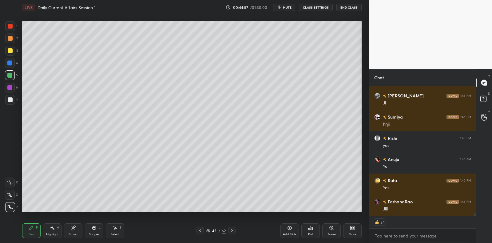
scroll to position [6758, 0]
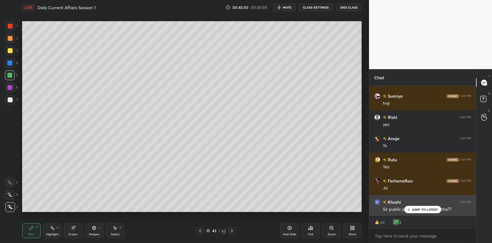
click at [429, 210] on p "JUMP TO LATEST" at bounding box center [425, 210] width 26 height 4
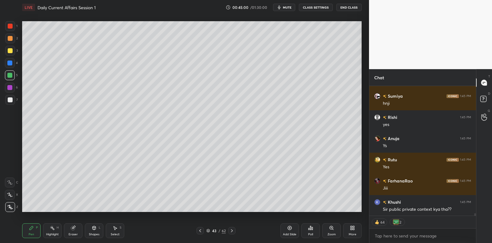
scroll to position [6779, 0]
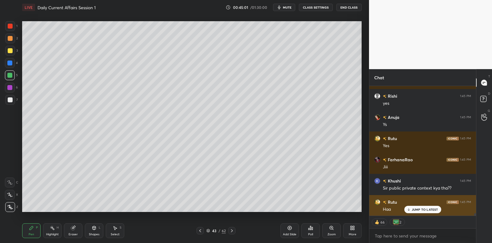
click at [430, 211] on div "JUMP TO LATEST" at bounding box center [422, 209] width 37 height 7
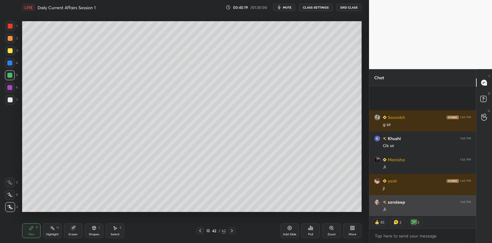
scroll to position [7034, 0]
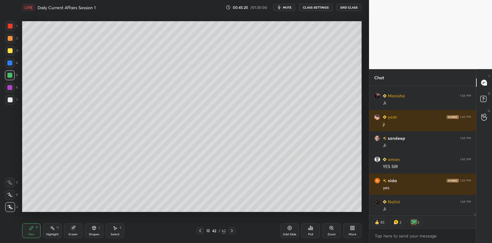
click at [287, 226] on icon at bounding box center [289, 228] width 5 height 5
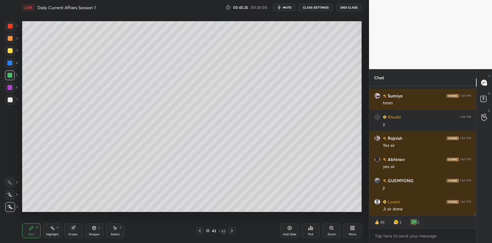
scroll to position [7182, 0]
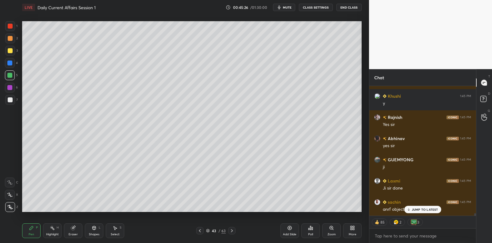
click at [7, 65] on div at bounding box center [9, 63] width 5 height 5
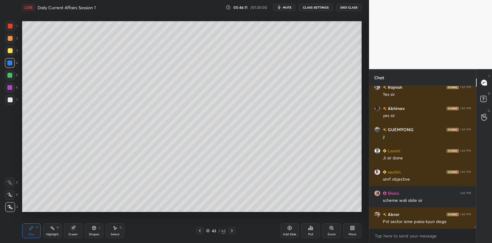
scroll to position [7239, 0]
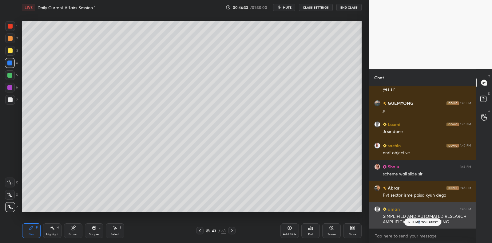
click at [419, 223] on p "JUMP TO LATEST" at bounding box center [425, 222] width 26 height 4
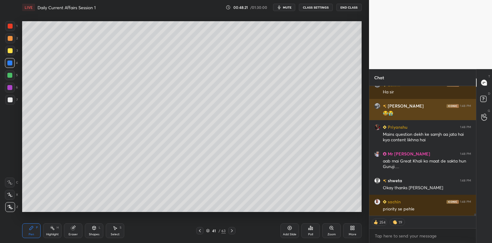
scroll to position [8158, 0]
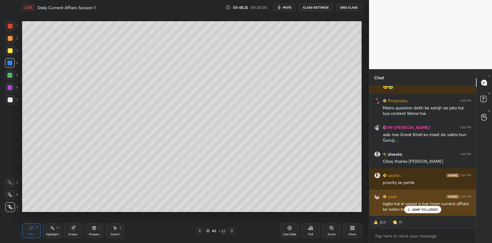
drag, startPoint x: 426, startPoint y: 209, endPoint x: 405, endPoint y: 205, distance: 21.4
click at [425, 209] on p "JUMP TO LATEST" at bounding box center [425, 210] width 26 height 4
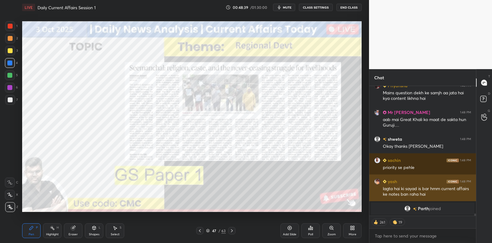
scroll to position [8181, 0]
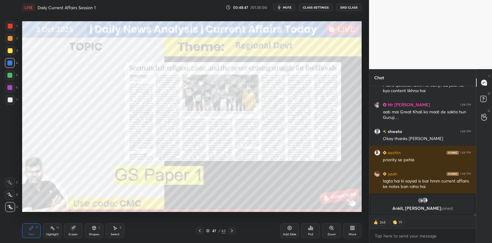
click at [14, 27] on div at bounding box center [10, 26] width 10 height 10
drag, startPoint x: 14, startPoint y: 27, endPoint x: 18, endPoint y: 26, distance: 4.4
click at [14, 27] on div at bounding box center [10, 26] width 10 height 10
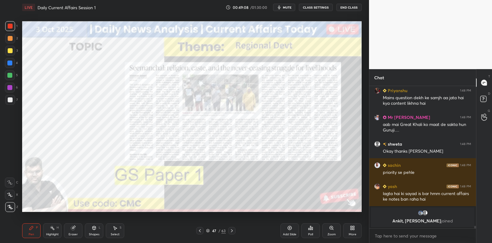
click at [230, 230] on icon at bounding box center [231, 230] width 5 height 5
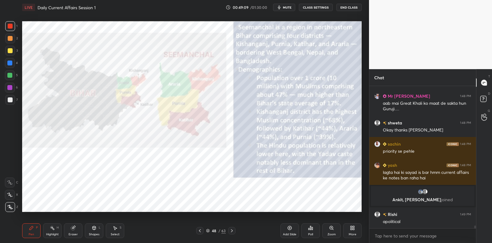
scroll to position [7563, 0]
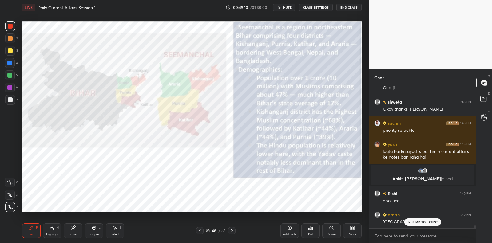
click at [10, 87] on div at bounding box center [9, 87] width 5 height 5
click at [11, 86] on div at bounding box center [9, 87] width 5 height 5
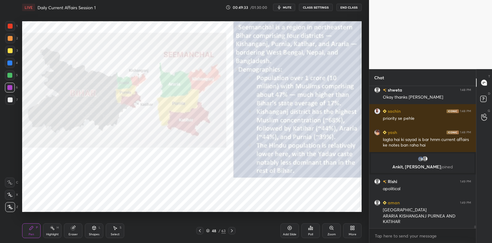
scroll to position [7596, 0]
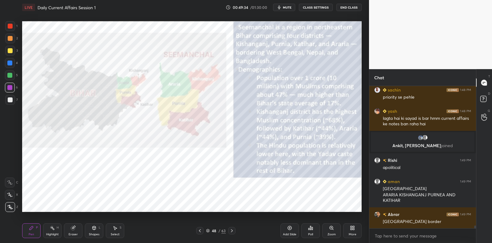
drag, startPoint x: 287, startPoint y: 231, endPoint x: 282, endPoint y: 214, distance: 17.5
click at [287, 231] on icon at bounding box center [289, 228] width 5 height 5
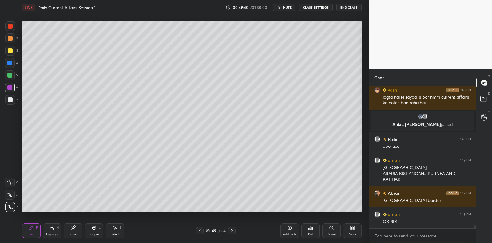
scroll to position [7644, 0]
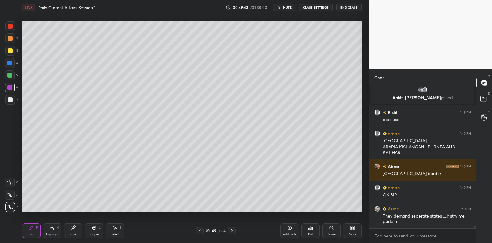
click at [12, 102] on div at bounding box center [10, 100] width 10 height 10
click at [12, 99] on div at bounding box center [10, 100] width 10 height 10
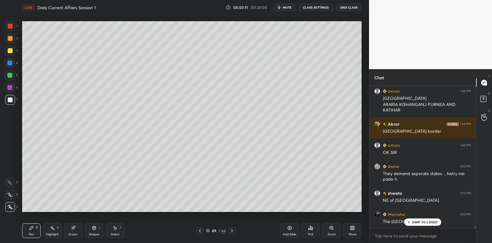
scroll to position [7708, 0]
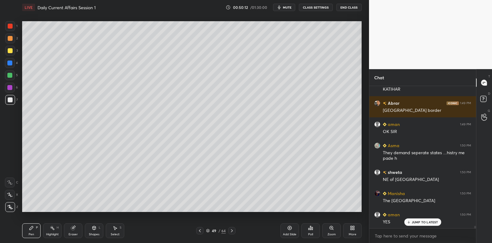
click at [10, 93] on div "6" at bounding box center [11, 89] width 13 height 12
drag, startPoint x: 11, startPoint y: 91, endPoint x: 7, endPoint y: 96, distance: 5.7
click at [11, 91] on div at bounding box center [10, 88] width 10 height 10
click at [288, 231] on div "Add Slide" at bounding box center [289, 230] width 18 height 15
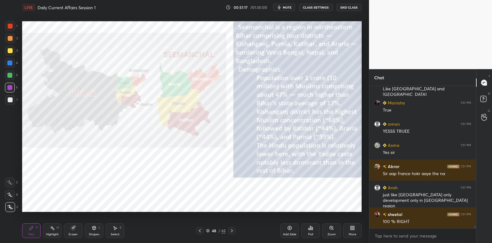
scroll to position [7931, 0]
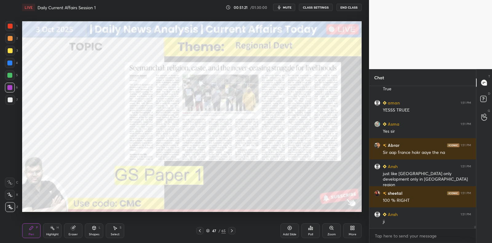
drag, startPoint x: 287, startPoint y: 228, endPoint x: 280, endPoint y: 215, distance: 14.3
click at [287, 227] on div "Add Slide" at bounding box center [289, 230] width 18 height 15
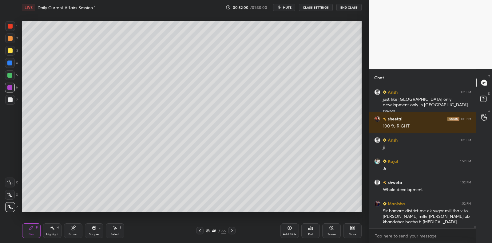
scroll to position [8027, 0]
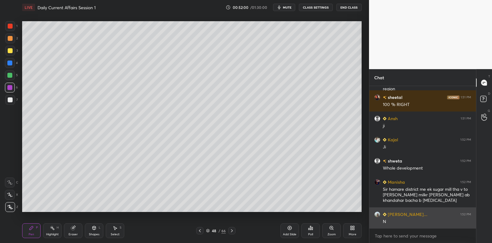
click at [435, 222] on div "N" at bounding box center [427, 222] width 88 height 6
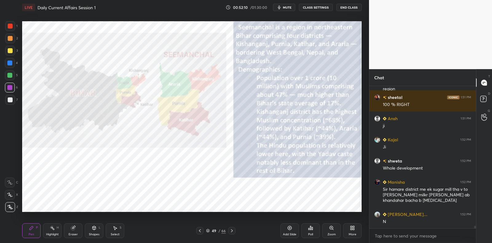
click at [15, 29] on div "1" at bounding box center [11, 26] width 12 height 10
click at [13, 29] on div at bounding box center [10, 26] width 10 height 10
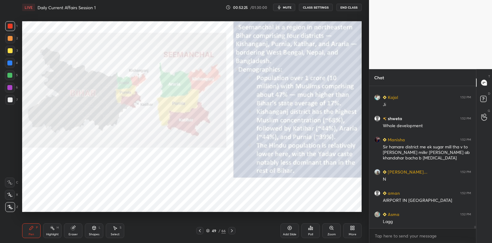
scroll to position [8090, 0]
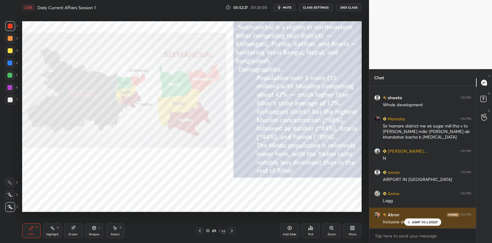
drag, startPoint x: 429, startPoint y: 221, endPoint x: 420, endPoint y: 216, distance: 10.2
click at [429, 221] on p "JUMP TO LATEST" at bounding box center [425, 222] width 26 height 4
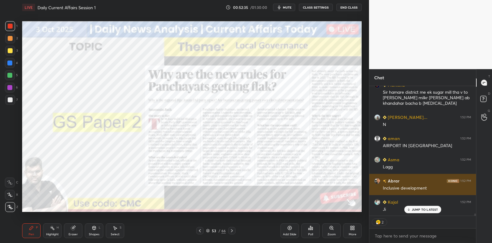
scroll to position [8145, 0]
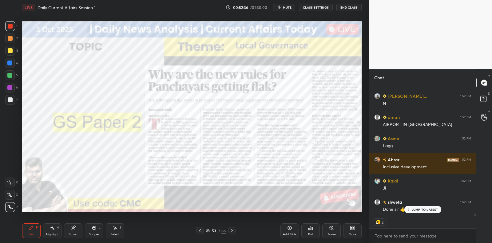
click at [9, 30] on div at bounding box center [10, 26] width 10 height 10
click at [10, 29] on div at bounding box center [10, 26] width 10 height 10
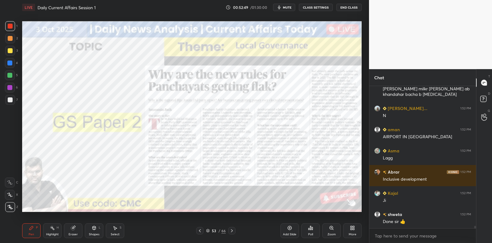
click at [288, 228] on icon at bounding box center [290, 228] width 4 height 4
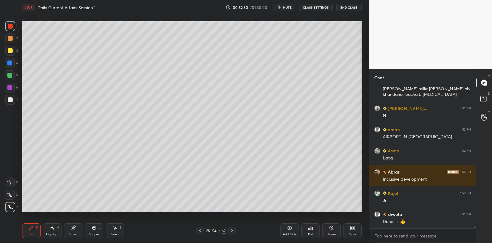
click at [10, 99] on div at bounding box center [10, 99] width 5 height 5
click at [12, 98] on div at bounding box center [10, 99] width 5 height 5
click at [10, 75] on div at bounding box center [9, 75] width 5 height 5
click at [12, 74] on div at bounding box center [10, 75] width 10 height 10
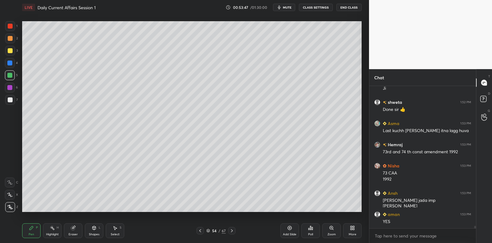
scroll to position [8267, 0]
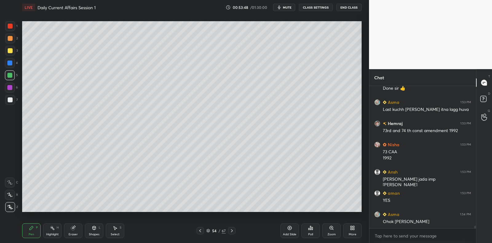
click at [12, 50] on div at bounding box center [10, 50] width 5 height 5
drag, startPoint x: 12, startPoint y: 50, endPoint x: 21, endPoint y: 50, distance: 9.2
click at [12, 50] on div at bounding box center [10, 50] width 5 height 5
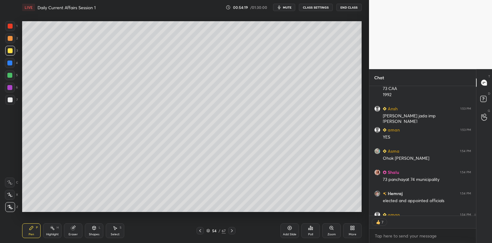
scroll to position [8364, 0]
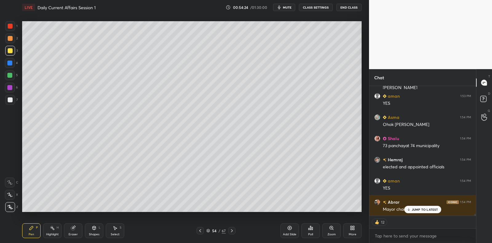
click at [11, 102] on div at bounding box center [10, 99] width 5 height 5
click at [11, 99] on div at bounding box center [10, 99] width 5 height 5
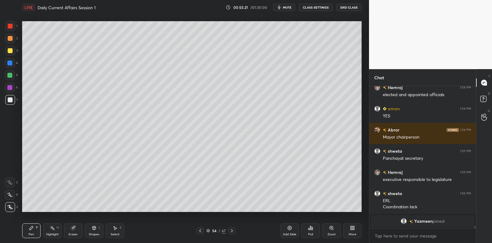
scroll to position [8457, 0]
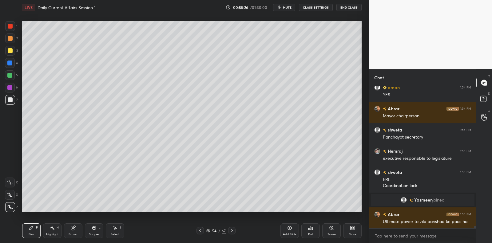
drag, startPoint x: 292, startPoint y: 230, endPoint x: 286, endPoint y: 217, distance: 14.6
click at [292, 230] on div "Add Slide" at bounding box center [289, 230] width 18 height 15
click at [13, 77] on div at bounding box center [10, 75] width 10 height 10
drag, startPoint x: 15, startPoint y: 76, endPoint x: 19, endPoint y: 75, distance: 4.4
click at [15, 76] on div "5" at bounding box center [11, 75] width 13 height 10
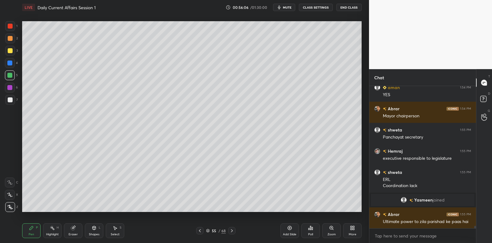
scroll to position [8478, 0]
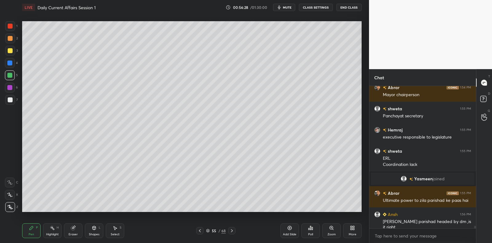
click at [11, 101] on div at bounding box center [10, 99] width 5 height 5
click at [14, 100] on div at bounding box center [10, 100] width 10 height 10
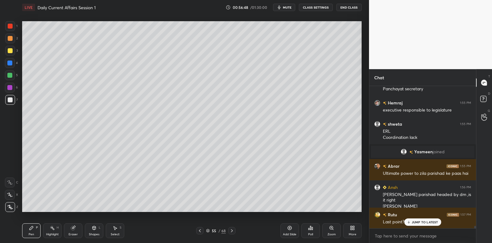
scroll to position [8527, 0]
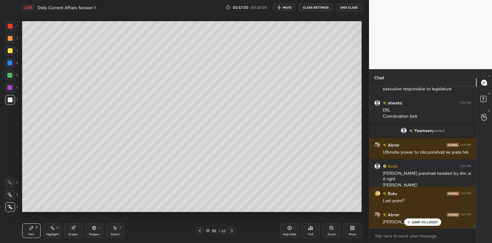
click at [290, 228] on icon at bounding box center [289, 228] width 5 height 5
click at [9, 77] on div at bounding box center [9, 75] width 5 height 5
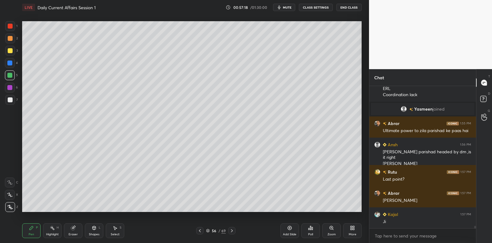
drag, startPoint x: 10, startPoint y: 101, endPoint x: 14, endPoint y: 99, distance: 3.7
click at [12, 100] on div at bounding box center [10, 99] width 5 height 5
click at [14, 100] on div at bounding box center [10, 100] width 10 height 10
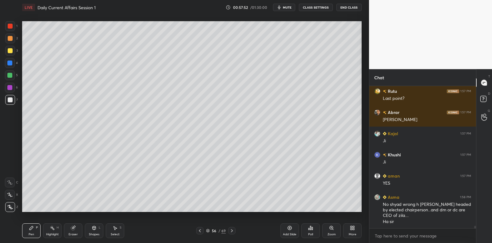
scroll to position [8650, 0]
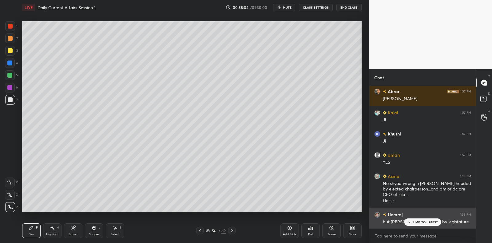
click at [421, 221] on p "JUMP TO LATEST" at bounding box center [425, 222] width 26 height 4
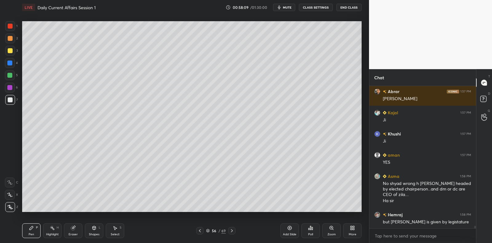
click at [13, 96] on div at bounding box center [10, 100] width 10 height 10
drag, startPoint x: 15, startPoint y: 94, endPoint x: 12, endPoint y: 97, distance: 3.7
click at [12, 95] on div "1 2 3 4 5 6 7" at bounding box center [11, 64] width 13 height 86
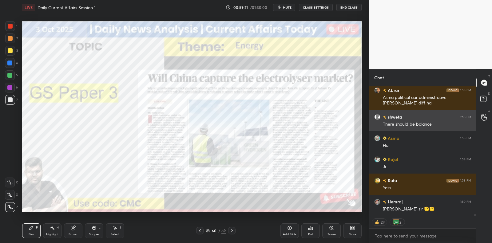
scroll to position [8817, 0]
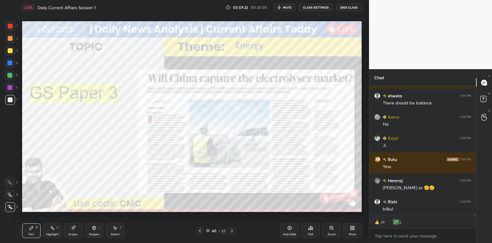
click at [288, 230] on icon at bounding box center [289, 228] width 5 height 5
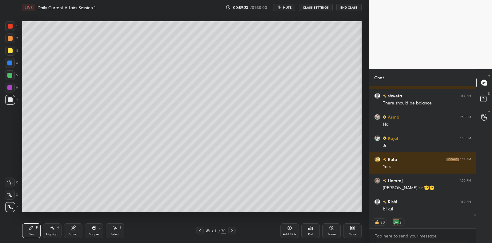
click at [12, 75] on div at bounding box center [9, 75] width 5 height 5
click at [14, 73] on div at bounding box center [10, 75] width 10 height 10
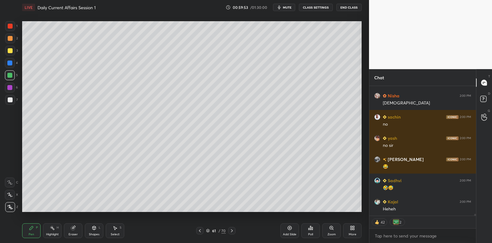
scroll to position [9029, 0]
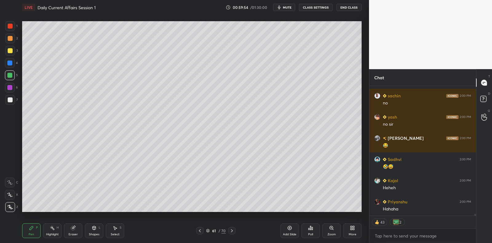
click at [15, 49] on div "3" at bounding box center [11, 51] width 13 height 10
click at [14, 49] on div "3" at bounding box center [11, 51] width 13 height 10
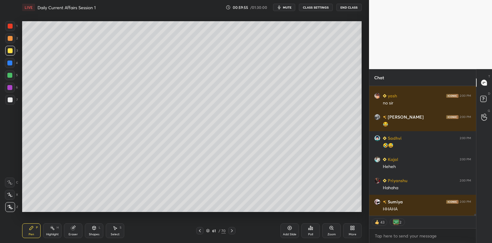
click at [15, 49] on div "3" at bounding box center [11, 51] width 13 height 10
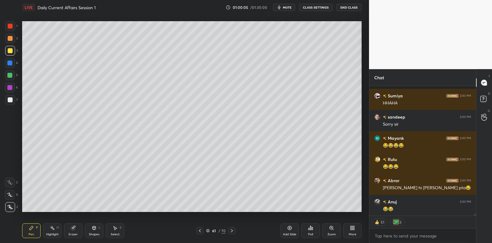
scroll to position [9183, 0]
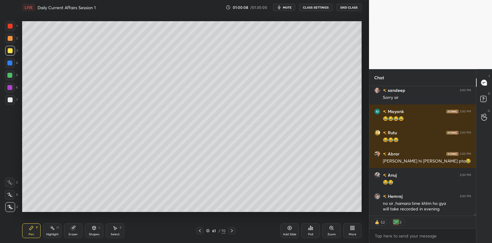
click at [10, 63] on div at bounding box center [9, 63] width 5 height 5
drag, startPoint x: 10, startPoint y: 63, endPoint x: 20, endPoint y: 59, distance: 10.3
click at [10, 63] on div at bounding box center [9, 63] width 5 height 5
click at [12, 102] on div at bounding box center [10, 99] width 5 height 5
drag, startPoint x: 12, startPoint y: 102, endPoint x: 16, endPoint y: 120, distance: 18.4
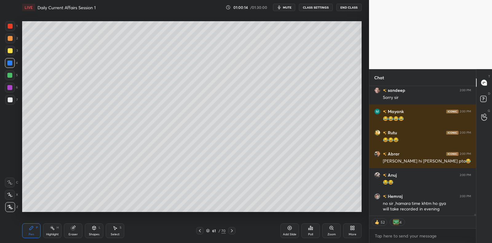
click at [12, 102] on div at bounding box center [10, 99] width 5 height 5
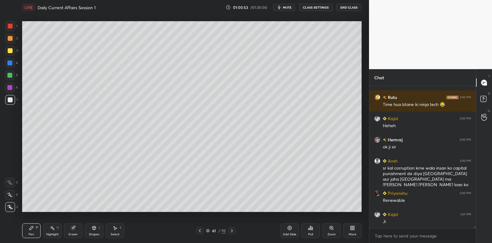
scroll to position [9330, 0]
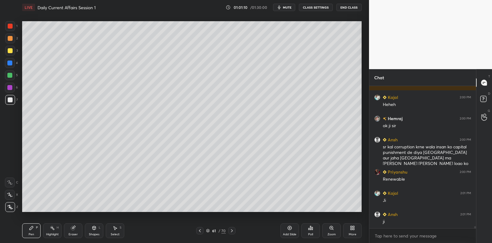
click at [12, 60] on div at bounding box center [10, 63] width 10 height 10
drag, startPoint x: 11, startPoint y: 53, endPoint x: 19, endPoint y: 57, distance: 9.1
click at [10, 53] on div at bounding box center [10, 51] width 10 height 10
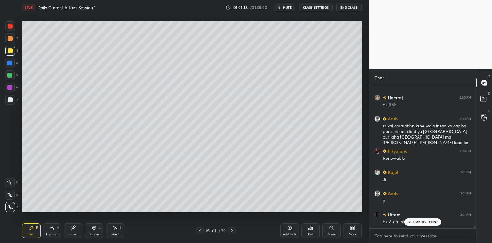
click at [425, 225] on div "JUMP TO LATEST" at bounding box center [422, 222] width 37 height 7
click at [11, 100] on div at bounding box center [10, 99] width 5 height 5
click at [10, 76] on div at bounding box center [9, 75] width 5 height 5
click at [11, 75] on div at bounding box center [9, 75] width 5 height 5
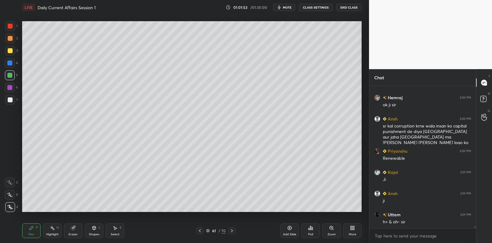
drag, startPoint x: 11, startPoint y: 73, endPoint x: 10, endPoint y: 85, distance: 11.7
click at [10, 76] on div at bounding box center [9, 75] width 5 height 5
click at [11, 96] on div at bounding box center [10, 100] width 10 height 10
click at [13, 96] on div at bounding box center [10, 100] width 10 height 10
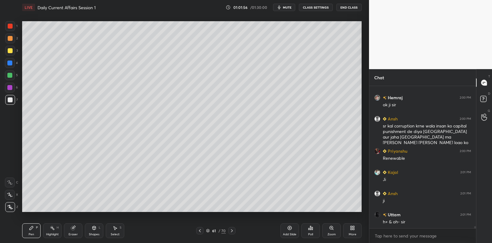
click at [10, 88] on div at bounding box center [9, 87] width 5 height 5
click at [11, 86] on div at bounding box center [9, 87] width 5 height 5
click at [11, 74] on div at bounding box center [9, 75] width 5 height 5
click at [11, 50] on div at bounding box center [10, 50] width 5 height 5
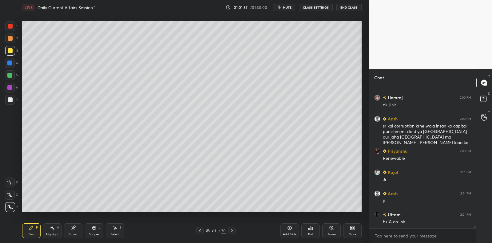
click at [12, 49] on div at bounding box center [10, 50] width 5 height 5
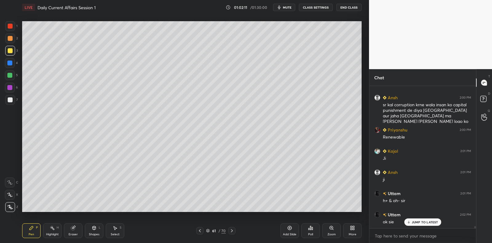
click at [12, 101] on div at bounding box center [10, 99] width 5 height 5
drag, startPoint x: 12, startPoint y: 101, endPoint x: 19, endPoint y: 99, distance: 8.0
click at [12, 101] on div at bounding box center [10, 99] width 5 height 5
click at [9, 103] on div at bounding box center [10, 100] width 10 height 10
click at [12, 100] on div at bounding box center [10, 99] width 5 height 5
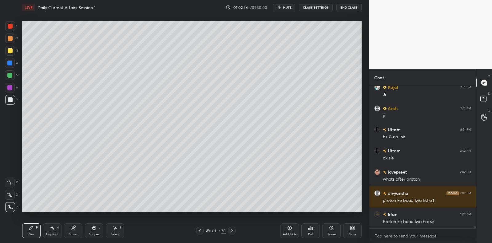
scroll to position [9457, 0]
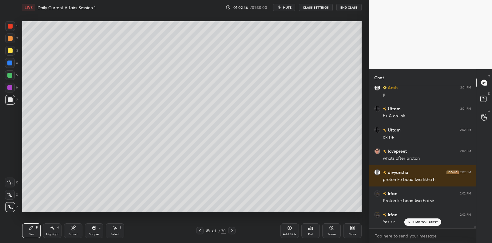
drag, startPoint x: 289, startPoint y: 228, endPoint x: 272, endPoint y: 215, distance: 21.5
click at [289, 228] on icon at bounding box center [290, 228] width 2 height 2
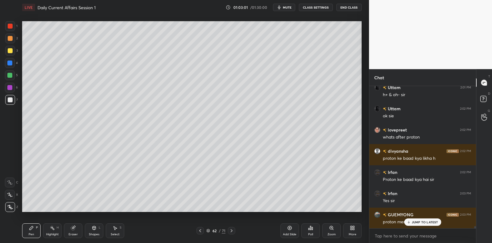
click at [9, 77] on div at bounding box center [9, 75] width 5 height 5
click at [10, 77] on div at bounding box center [9, 75] width 5 height 5
click at [73, 228] on icon at bounding box center [73, 228] width 4 height 4
click at [26, 231] on div "Pen P" at bounding box center [31, 230] width 18 height 15
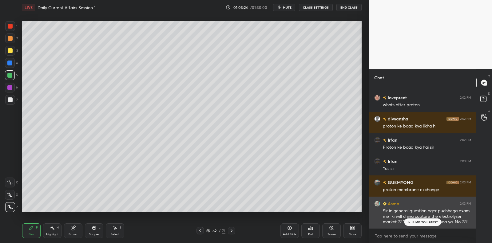
click at [416, 223] on p "JUMP TO LATEST" at bounding box center [425, 222] width 26 height 4
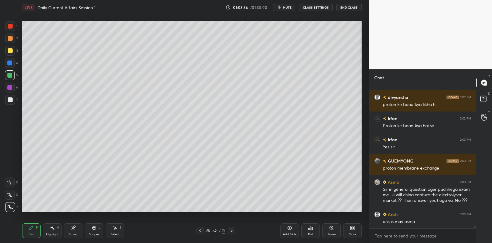
scroll to position [9553, 0]
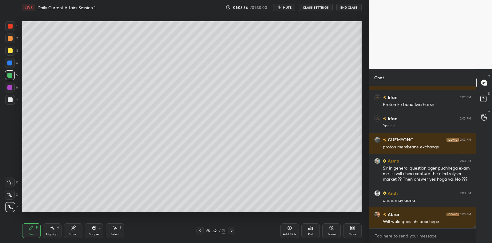
click at [14, 62] on div at bounding box center [10, 63] width 10 height 10
drag, startPoint x: 14, startPoint y: 62, endPoint x: 16, endPoint y: 53, distance: 10.1
click at [14, 62] on div at bounding box center [10, 63] width 10 height 10
click at [12, 49] on div at bounding box center [10, 51] width 10 height 10
drag, startPoint x: 12, startPoint y: 49, endPoint x: 20, endPoint y: 45, distance: 8.4
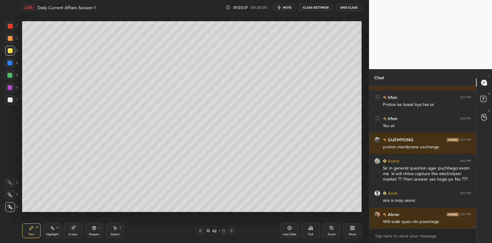
click at [12, 49] on div at bounding box center [10, 51] width 10 height 10
click at [285, 226] on div "Add Slide" at bounding box center [289, 230] width 18 height 15
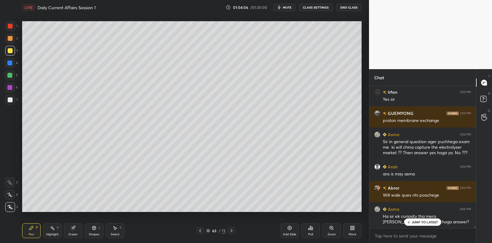
click at [10, 102] on div at bounding box center [10, 100] width 10 height 10
drag, startPoint x: 12, startPoint y: 102, endPoint x: 21, endPoint y: 98, distance: 9.5
click at [12, 102] on div at bounding box center [10, 100] width 10 height 10
click at [11, 77] on div at bounding box center [9, 75] width 5 height 5
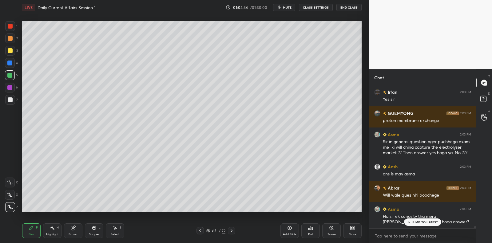
click at [7, 102] on div at bounding box center [10, 100] width 10 height 10
click at [14, 100] on div at bounding box center [10, 100] width 10 height 10
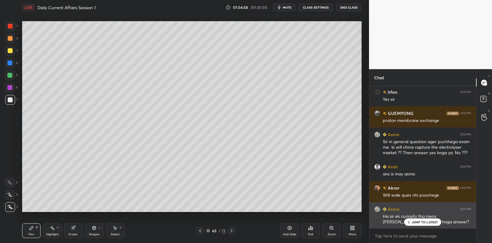
click at [422, 223] on p "JUMP TO LATEST" at bounding box center [425, 222] width 26 height 4
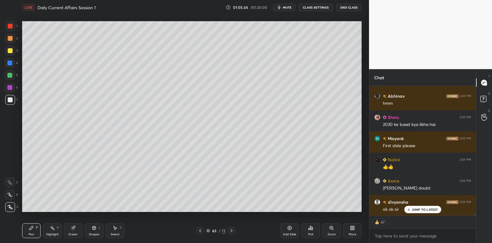
scroll to position [9275, 0]
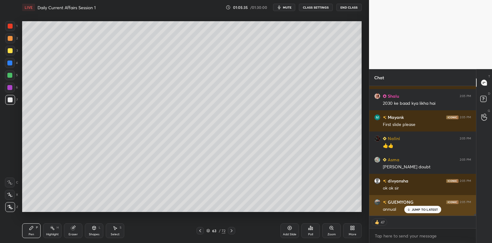
click at [426, 210] on p "JUMP TO LATEST" at bounding box center [425, 210] width 26 height 4
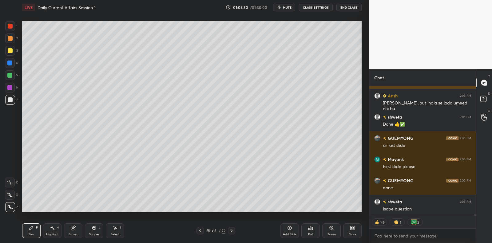
scroll to position [9418, 0]
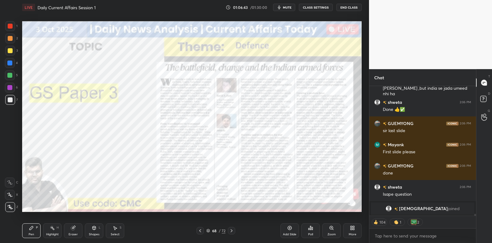
drag, startPoint x: 290, startPoint y: 228, endPoint x: 289, endPoint y: 221, distance: 7.7
click at [290, 228] on icon at bounding box center [289, 228] width 5 height 5
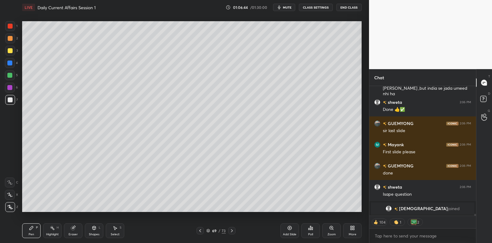
drag, startPoint x: 9, startPoint y: 77, endPoint x: 12, endPoint y: 75, distance: 3.3
click at [9, 77] on div at bounding box center [9, 75] width 5 height 5
click at [11, 76] on div at bounding box center [9, 75] width 5 height 5
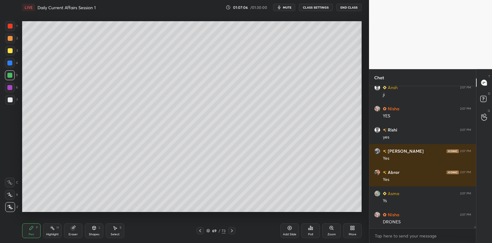
scroll to position [9446, 0]
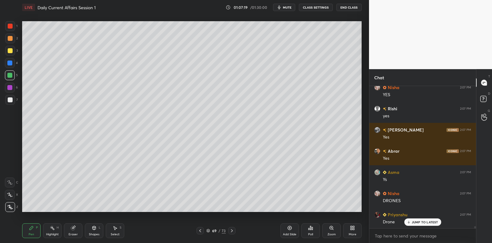
click at [12, 54] on div at bounding box center [10, 51] width 10 height 10
drag, startPoint x: 12, startPoint y: 54, endPoint x: 14, endPoint y: 57, distance: 3.3
click at [12, 54] on div at bounding box center [10, 51] width 10 height 10
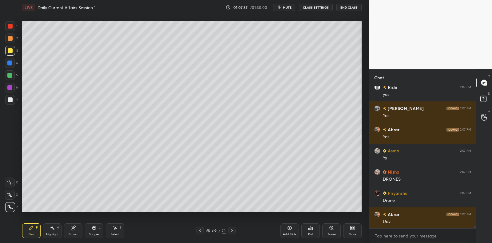
drag, startPoint x: 288, startPoint y: 228, endPoint x: 281, endPoint y: 218, distance: 12.4
click at [288, 228] on icon at bounding box center [289, 228] width 5 height 5
click at [73, 228] on icon at bounding box center [73, 228] width 4 height 4
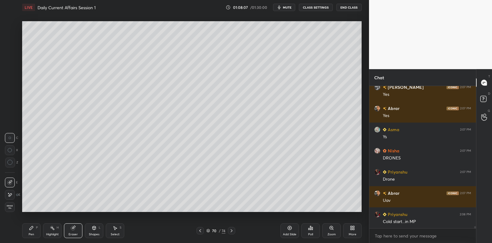
click at [30, 233] on div "Pen" at bounding box center [32, 234] width 6 height 3
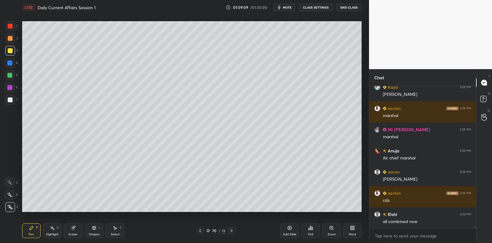
scroll to position [9728, 0]
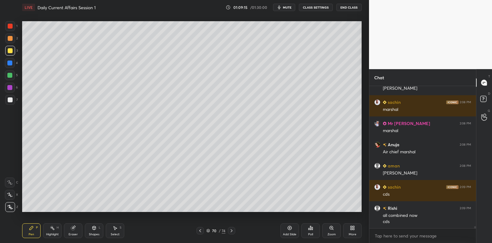
click at [290, 231] on div "Add Slide" at bounding box center [289, 230] width 18 height 15
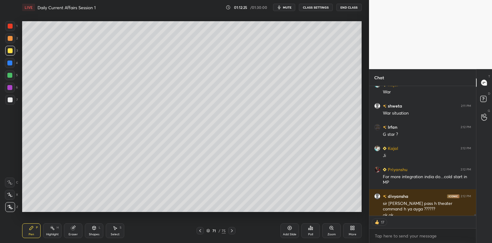
scroll to position [9954, 0]
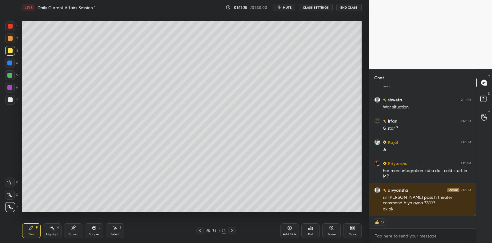
click at [289, 228] on icon at bounding box center [289, 228] width 5 height 5
click at [10, 100] on div at bounding box center [10, 99] width 5 height 5
drag, startPoint x: 10, startPoint y: 98, endPoint x: 17, endPoint y: 92, distance: 9.1
click at [10, 98] on div at bounding box center [10, 99] width 5 height 5
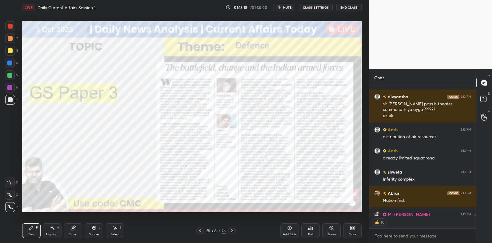
scroll to position [10082, 0]
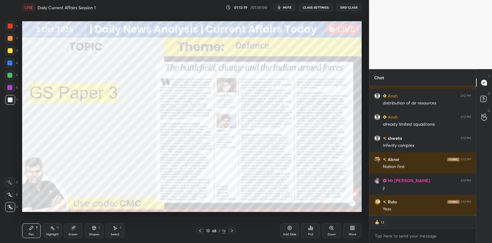
drag, startPoint x: 291, startPoint y: 229, endPoint x: 280, endPoint y: 215, distance: 17.5
click at [291, 229] on icon at bounding box center [290, 228] width 4 height 4
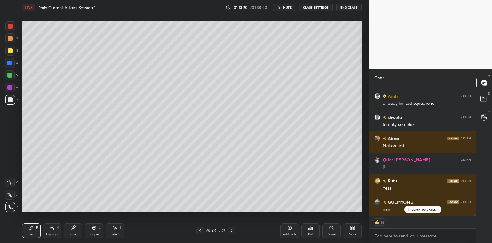
click at [15, 99] on div "7" at bounding box center [11, 100] width 13 height 10
click at [10, 85] on div at bounding box center [10, 88] width 10 height 10
click at [10, 81] on div "5" at bounding box center [11, 76] width 13 height 12
click at [11, 74] on div at bounding box center [9, 75] width 5 height 5
click at [11, 71] on div at bounding box center [10, 75] width 10 height 10
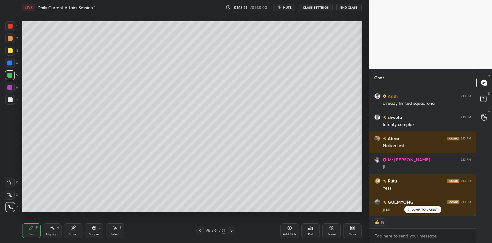
scroll to position [10124, 0]
click at [11, 61] on div at bounding box center [9, 63] width 5 height 5
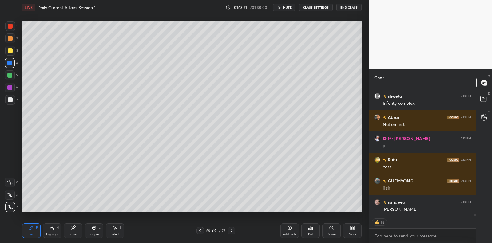
click at [11, 56] on div "3" at bounding box center [11, 52] width 13 height 12
click at [10, 50] on div at bounding box center [10, 50] width 5 height 5
click at [10, 47] on div at bounding box center [10, 51] width 10 height 10
click at [11, 38] on div at bounding box center [10, 38] width 5 height 5
click at [9, 28] on div at bounding box center [10, 26] width 5 height 5
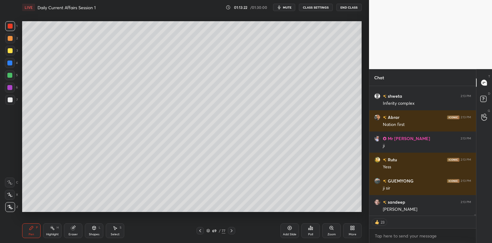
click at [10, 27] on div at bounding box center [10, 26] width 5 height 5
click at [10, 42] on div at bounding box center [10, 39] width 10 height 10
click at [11, 54] on div at bounding box center [10, 51] width 10 height 10
click at [13, 56] on div "3" at bounding box center [11, 52] width 13 height 12
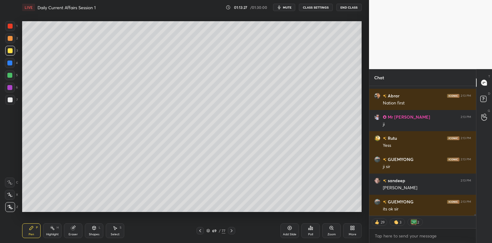
scroll to position [10166, 0]
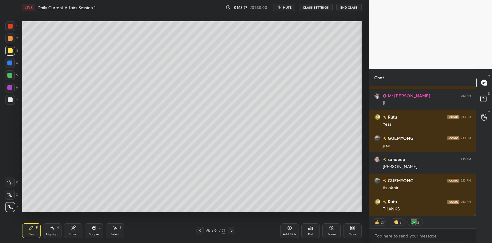
click at [9, 98] on div at bounding box center [10, 99] width 5 height 5
click at [11, 99] on div at bounding box center [10, 99] width 5 height 5
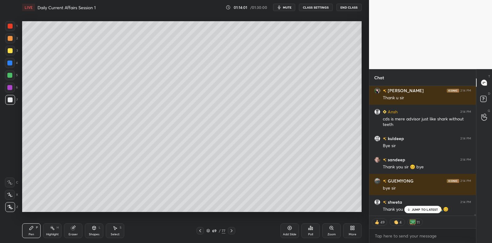
scroll to position [10835, 0]
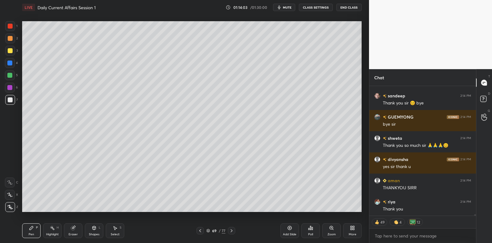
click at [345, 8] on button "End Class" at bounding box center [348, 7] width 25 height 7
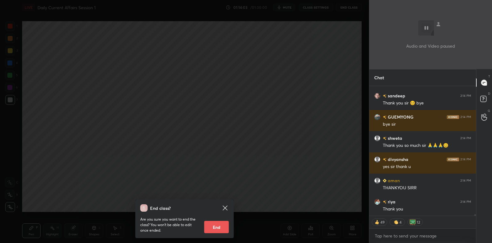
scroll to position [10856, 0]
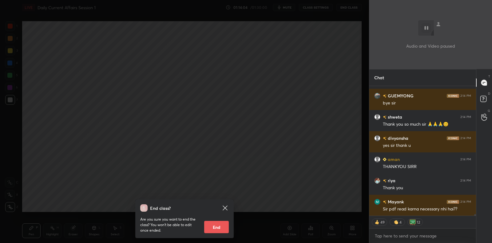
click at [210, 225] on button "End" at bounding box center [216, 227] width 25 height 12
type textarea "x"
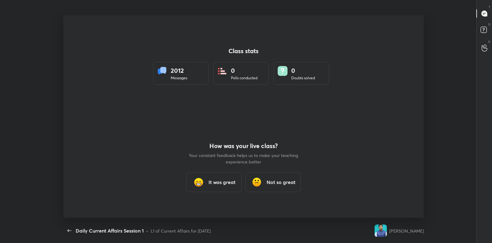
scroll to position [0, 0]
